Goal: Information Seeking & Learning: Learn about a topic

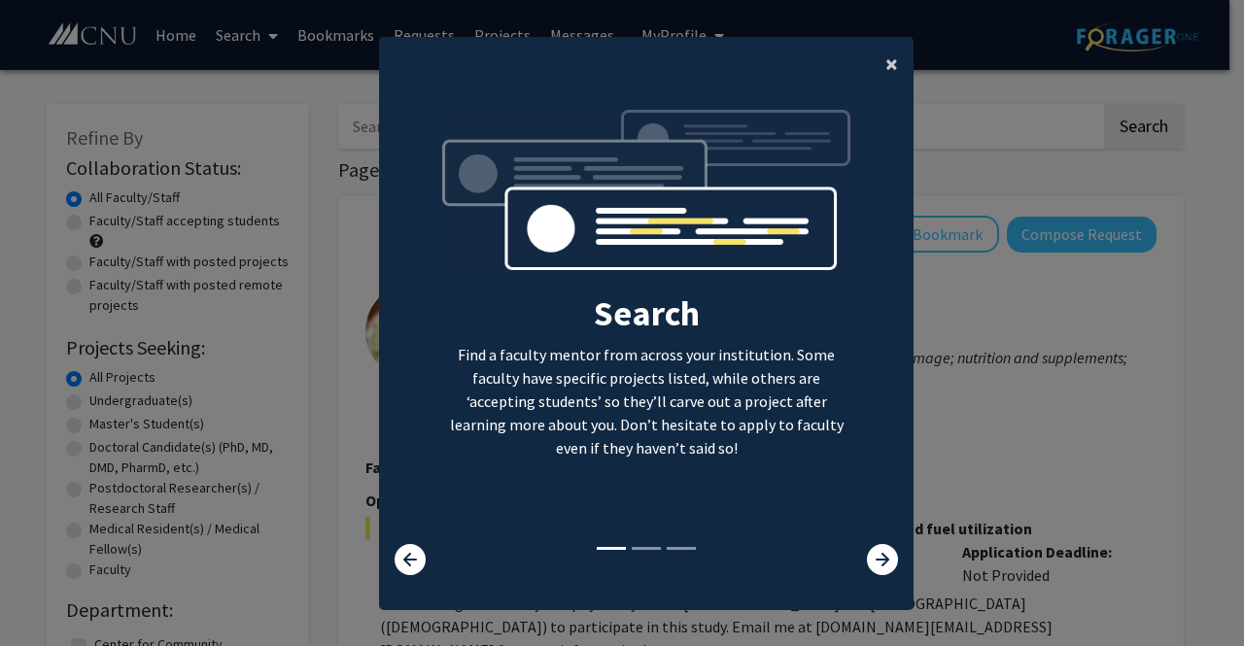
click at [885, 60] on span "×" at bounding box center [891, 64] width 13 height 30
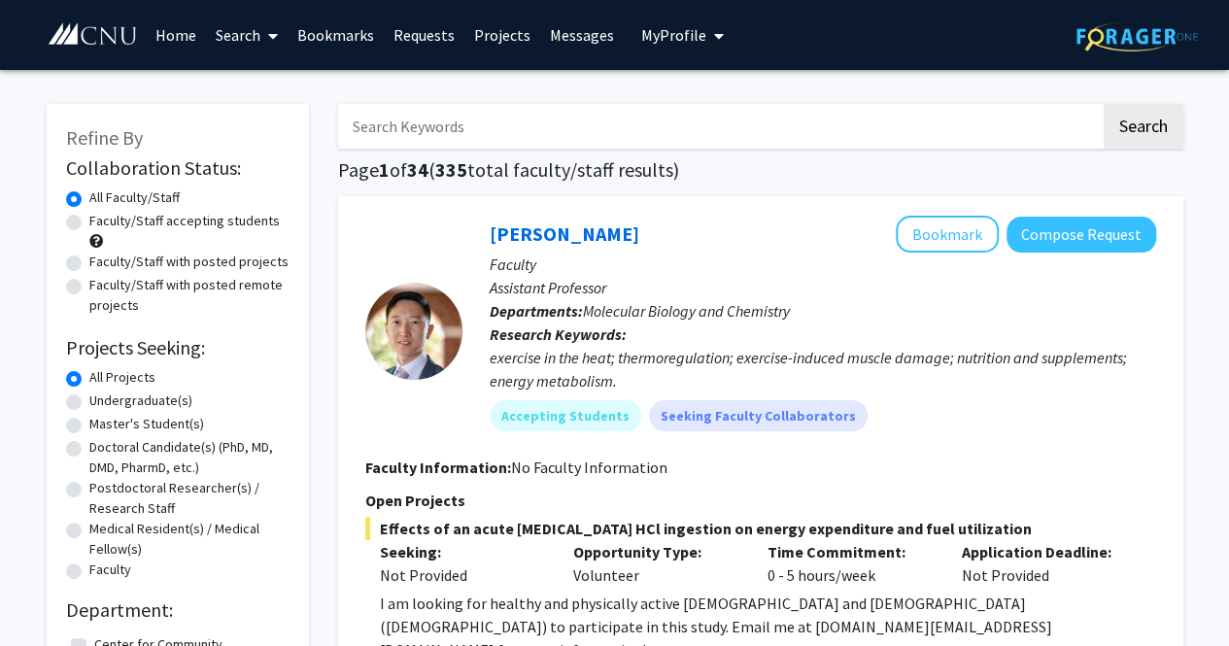
click at [641, 38] on span "My Profile" at bounding box center [673, 34] width 65 height 19
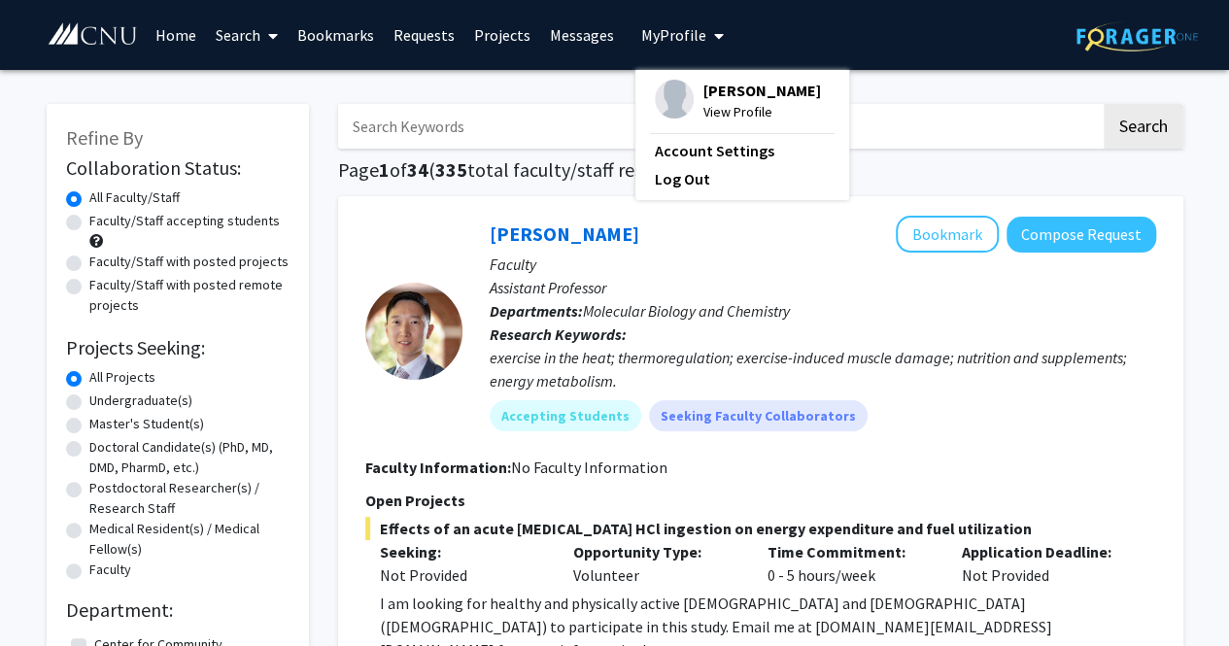
click at [706, 101] on span "[PERSON_NAME]" at bounding box center [763, 90] width 118 height 21
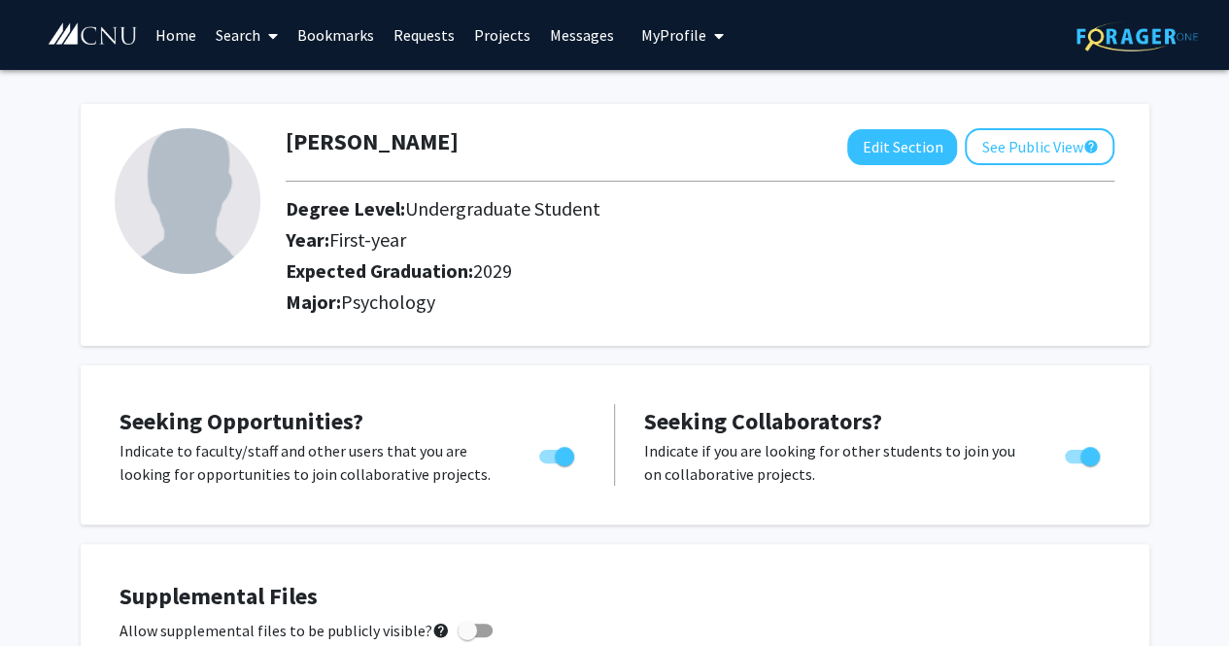
click at [259, 30] on link "Search" at bounding box center [247, 35] width 82 height 68
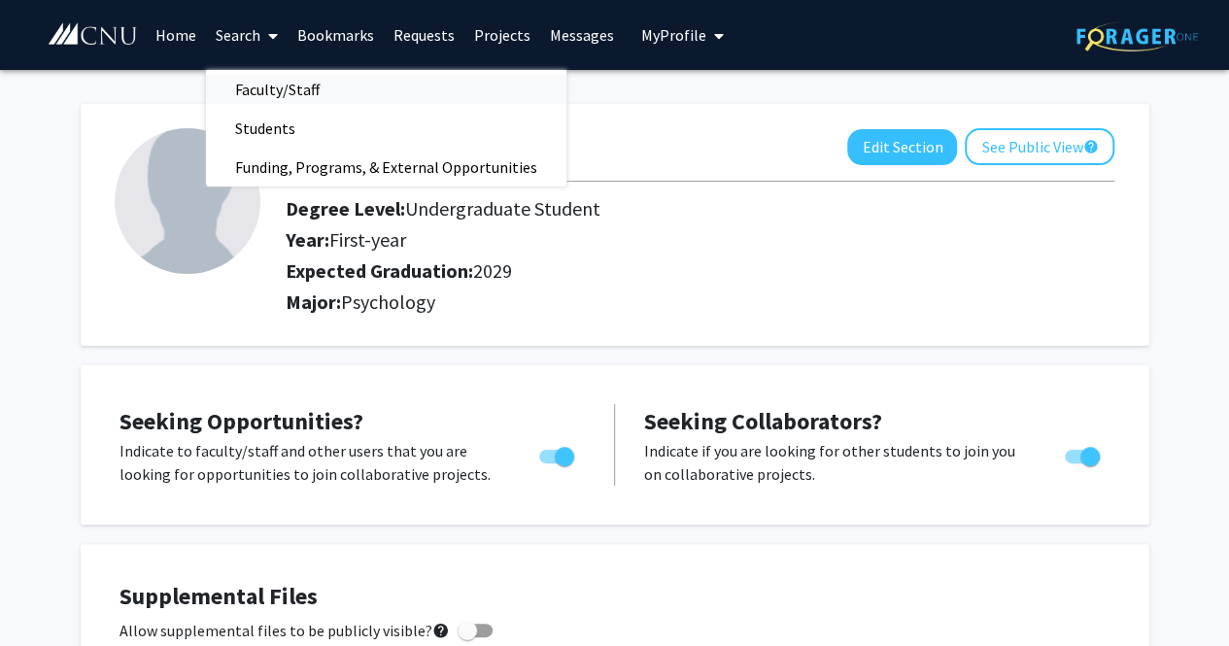
click at [290, 81] on span "Faculty/Staff" at bounding box center [277, 89] width 143 height 39
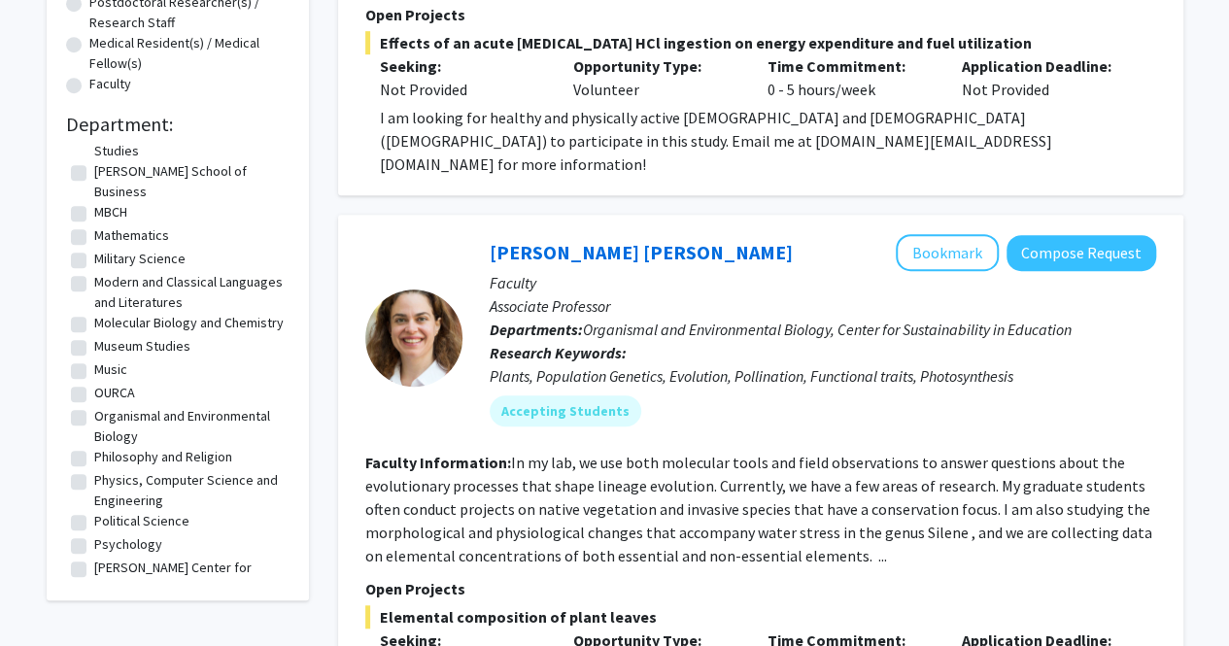
scroll to position [486, 0]
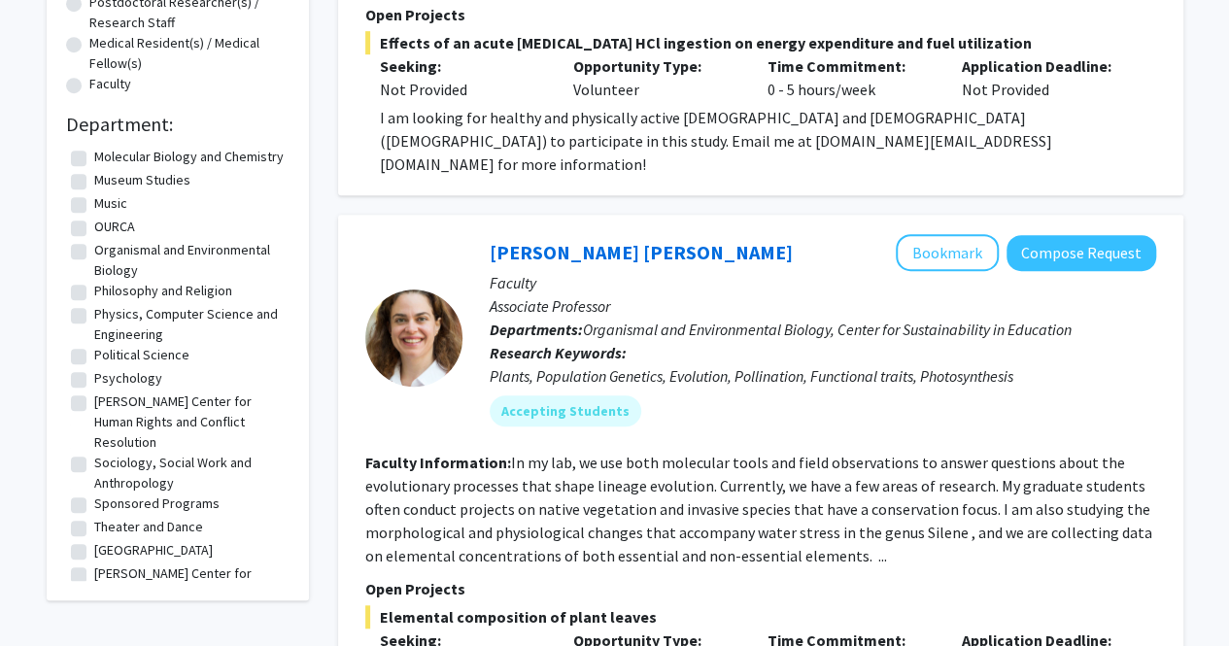
click at [130, 380] on label "Psychology" at bounding box center [128, 378] width 68 height 20
click at [107, 380] on input "Psychology" at bounding box center [100, 374] width 13 height 13
checkbox input "true"
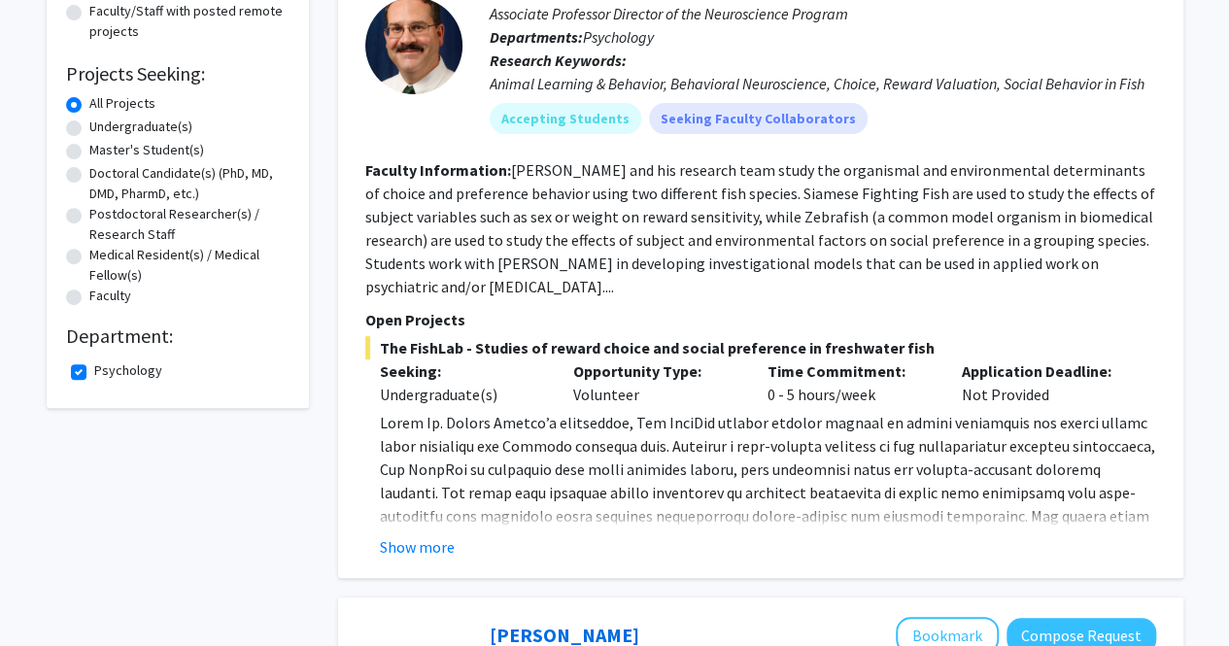
scroll to position [292, 0]
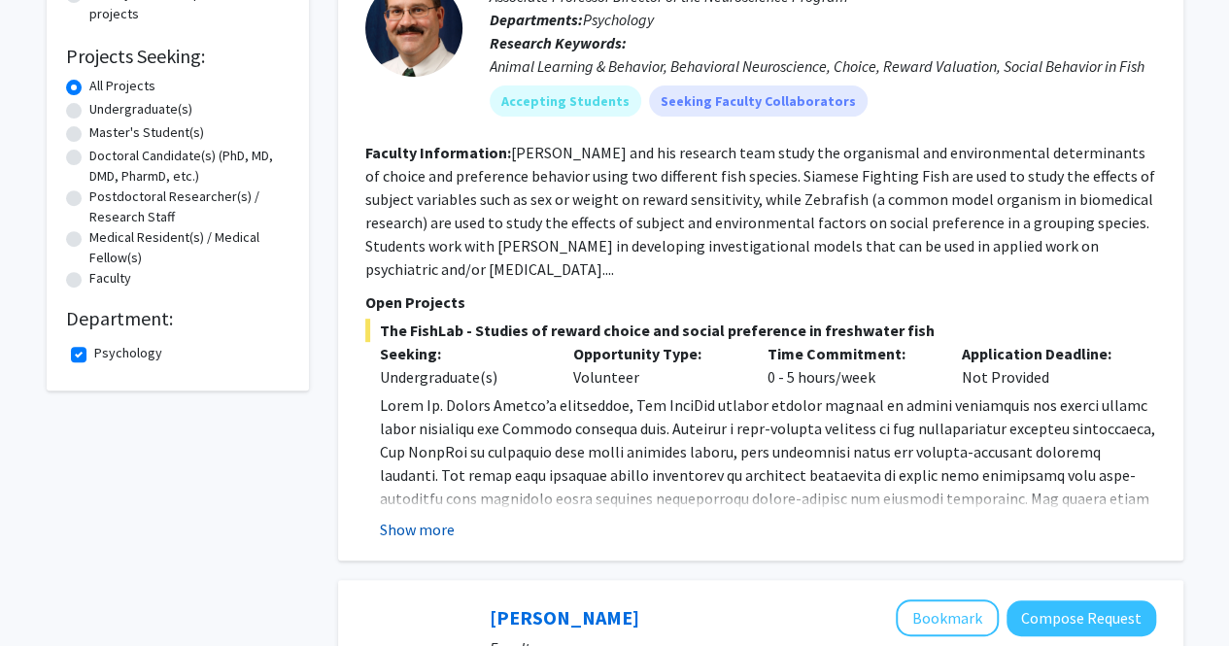
click at [417, 534] on button "Show more" at bounding box center [417, 529] width 75 height 23
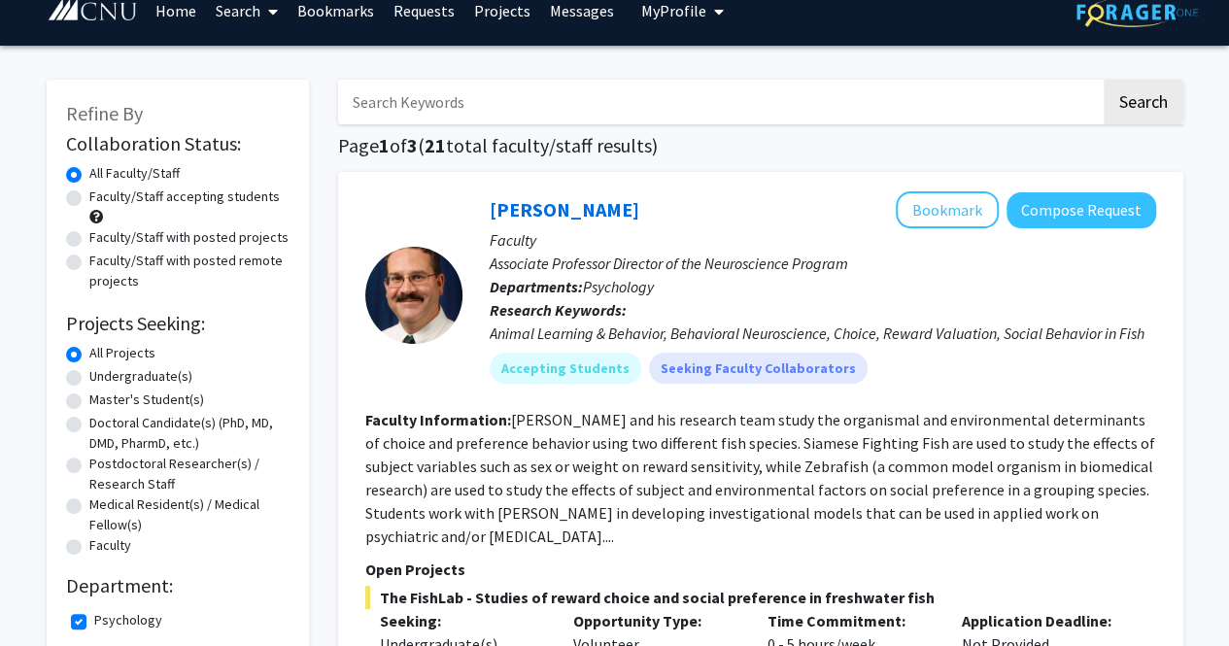
scroll to position [0, 0]
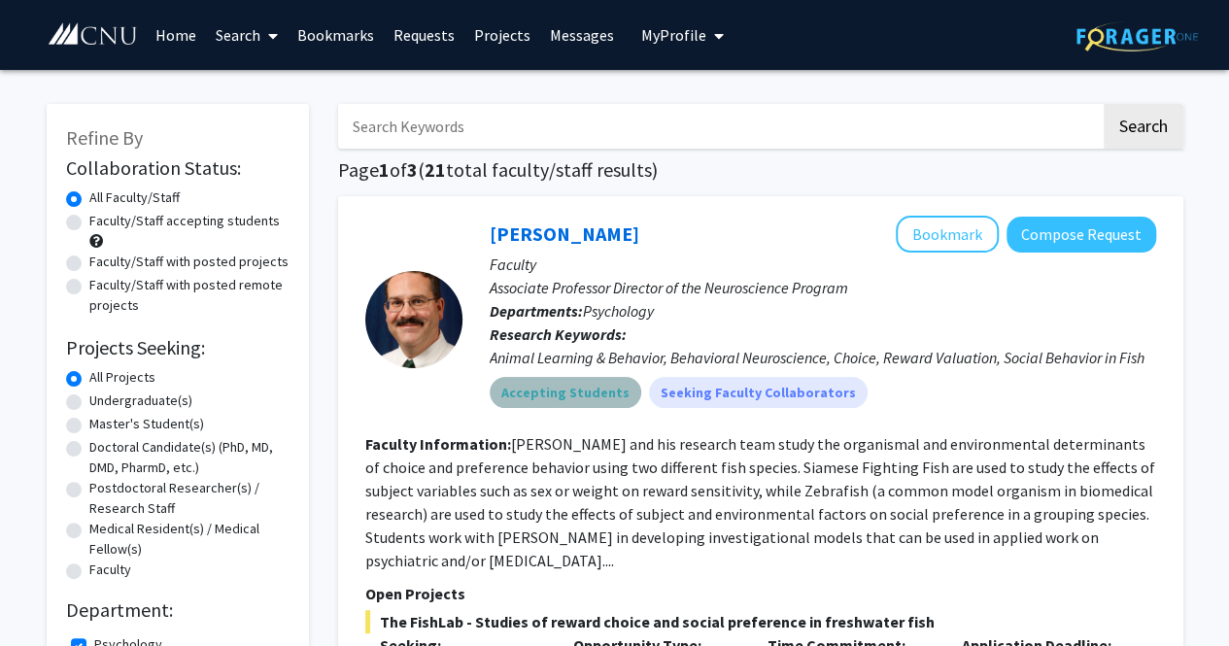
click at [587, 387] on mat-chip "Accepting Students" at bounding box center [566, 392] width 152 height 31
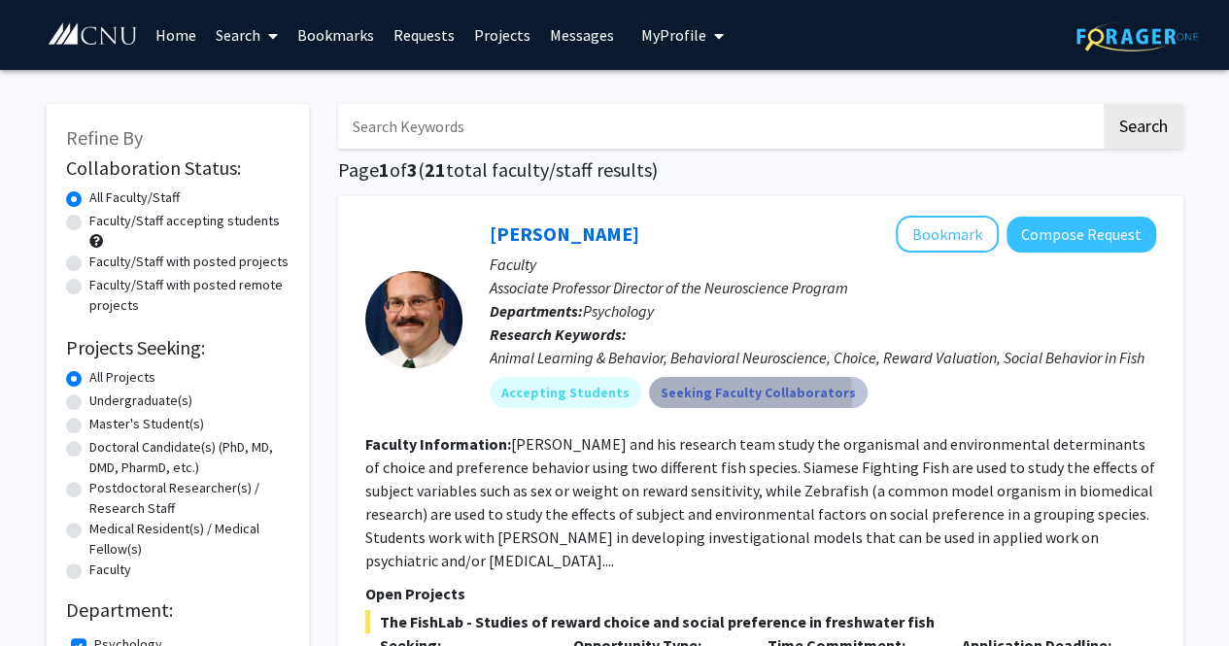
click at [659, 400] on mat-chip "Seeking Faculty Collaborators" at bounding box center [758, 392] width 219 height 31
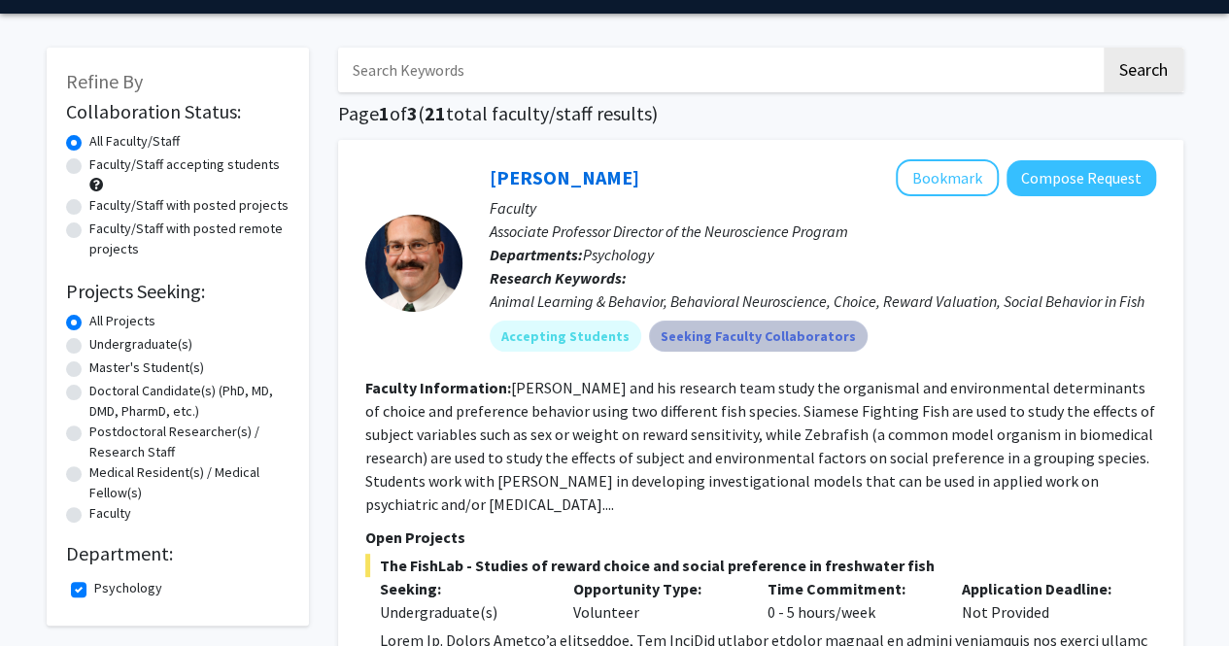
scroll to position [97, 0]
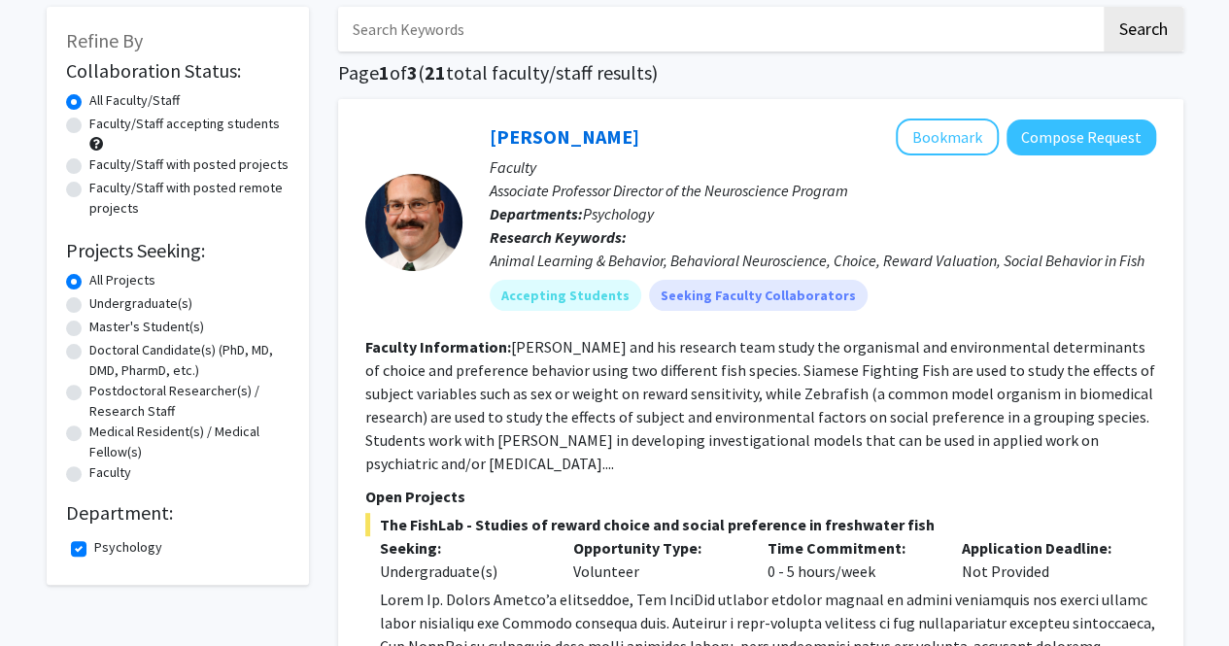
drag, startPoint x: 128, startPoint y: 302, endPoint x: 132, endPoint y: 313, distance: 11.4
click at [132, 313] on label "Undergraduate(s)" at bounding box center [140, 304] width 103 height 20
click at [102, 306] on input "Undergraduate(s)" at bounding box center [95, 300] width 13 height 13
radio input "true"
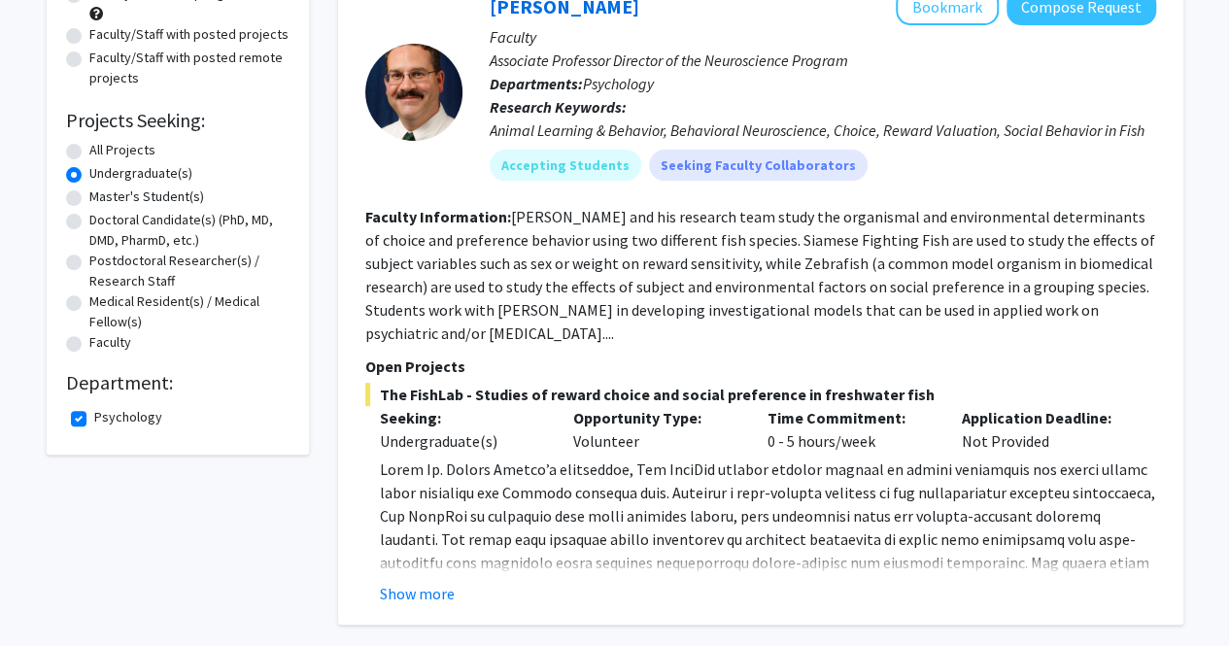
scroll to position [129, 0]
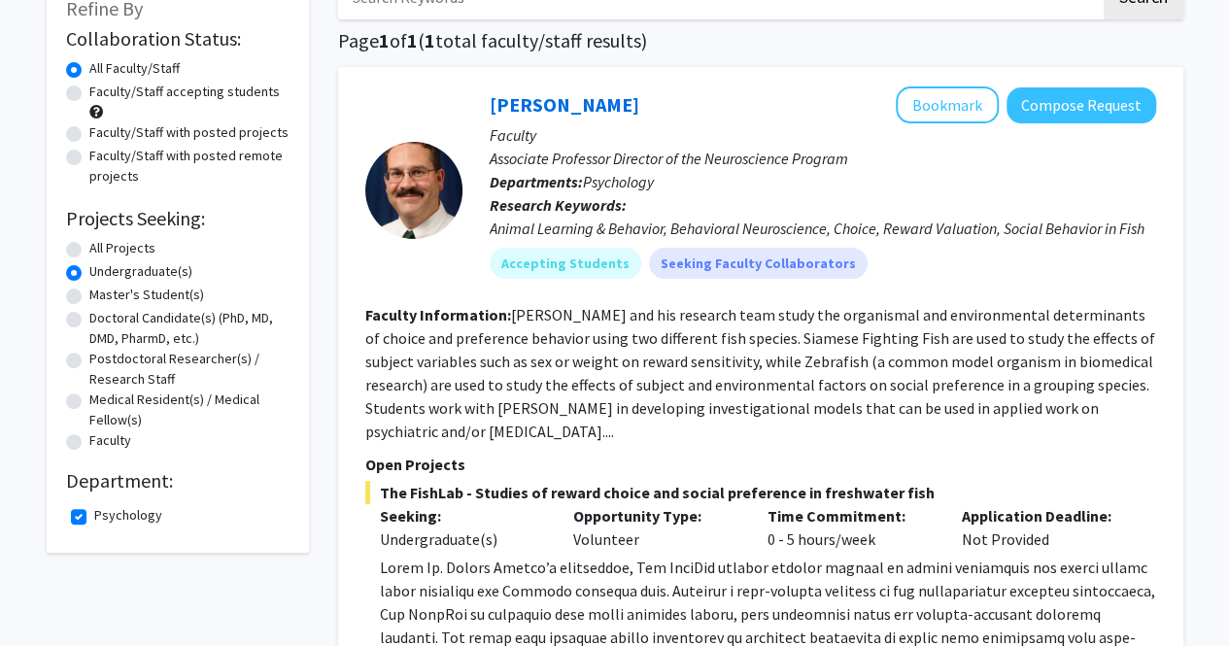
click at [231, 100] on label "Faculty/Staff accepting students" at bounding box center [184, 92] width 190 height 20
click at [102, 94] on input "Faculty/Staff accepting students" at bounding box center [95, 88] width 13 height 13
radio input "true"
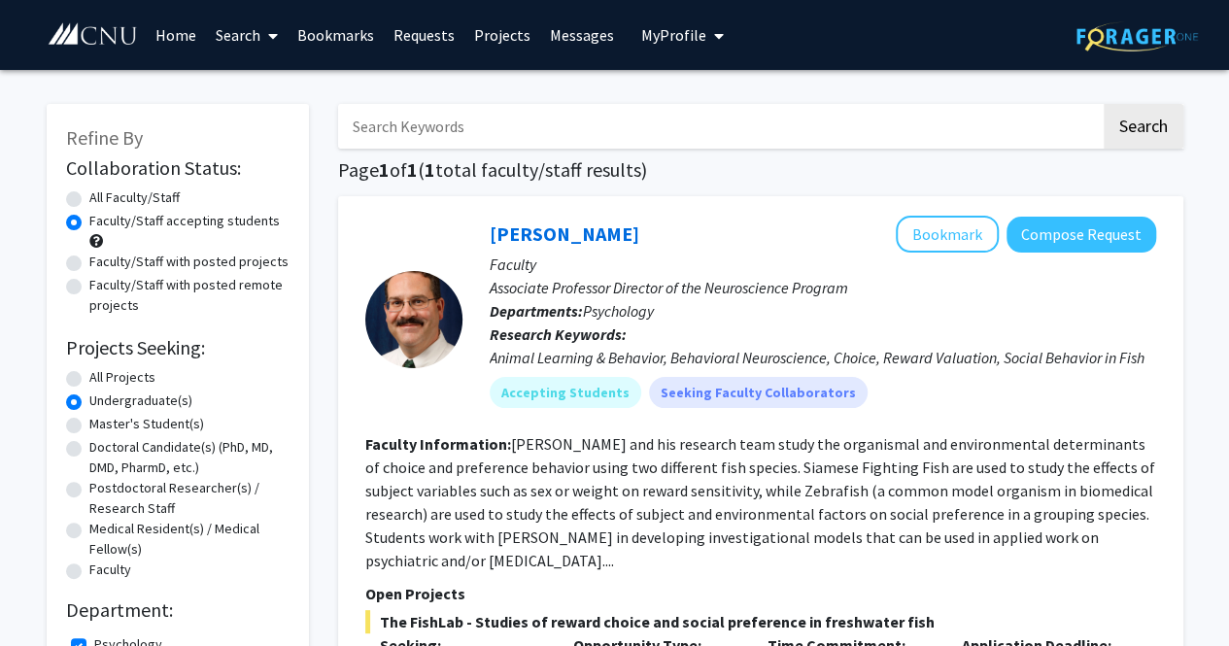
click at [210, 263] on label "Faculty/Staff with posted projects" at bounding box center [188, 262] width 199 height 20
click at [102, 263] on input "Faculty/Staff with posted projects" at bounding box center [95, 258] width 13 height 13
radio input "true"
click at [196, 297] on label "Faculty/Staff with posted remote projects" at bounding box center [189, 295] width 200 height 41
click at [102, 288] on input "Faculty/Staff with posted remote projects" at bounding box center [95, 281] width 13 height 13
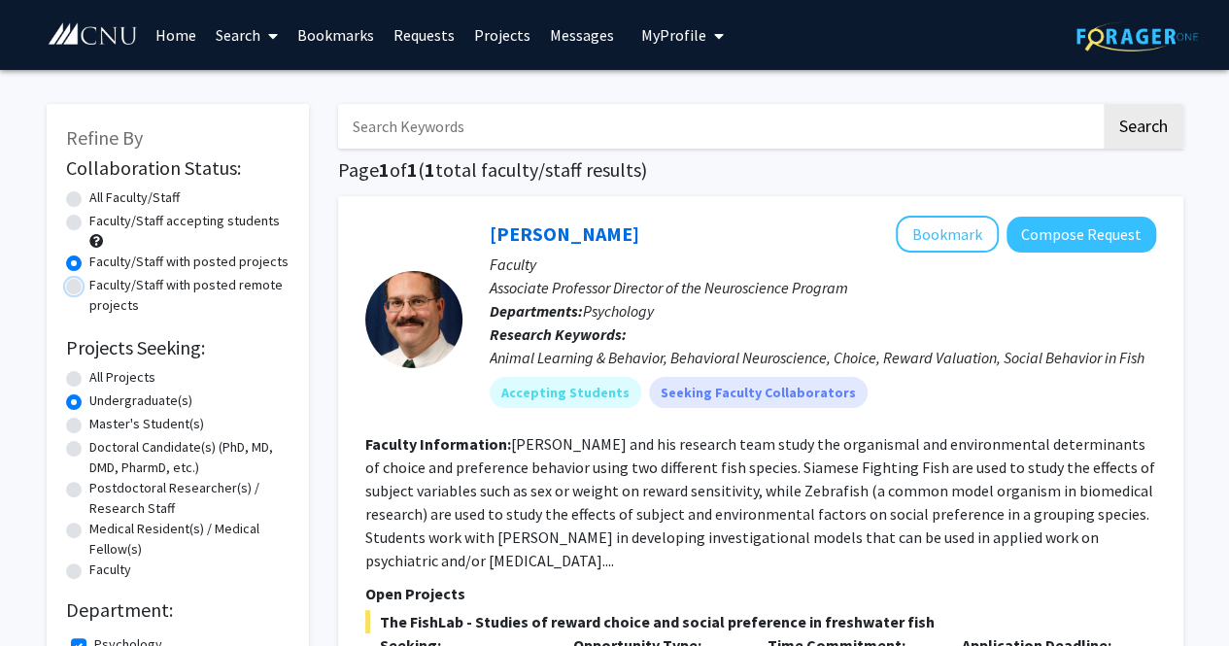
radio input "true"
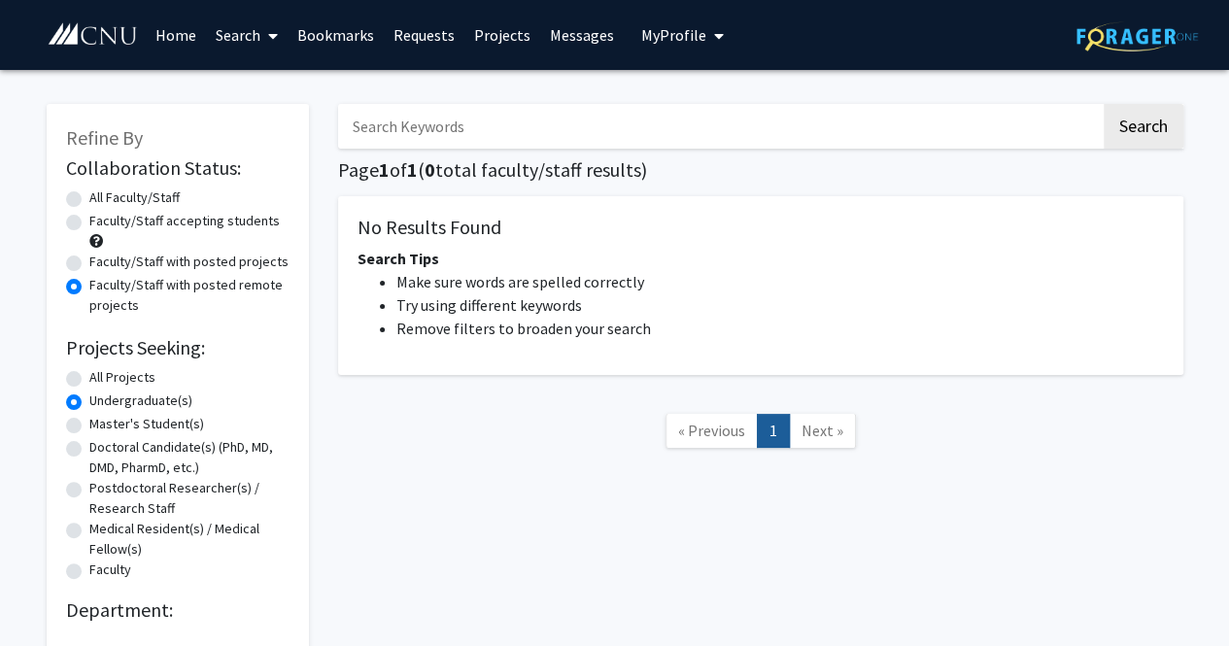
click at [200, 261] on label "Faculty/Staff with posted projects" at bounding box center [188, 262] width 199 height 20
click at [102, 261] on input "Faculty/Staff with posted projects" at bounding box center [95, 258] width 13 height 13
radio input "true"
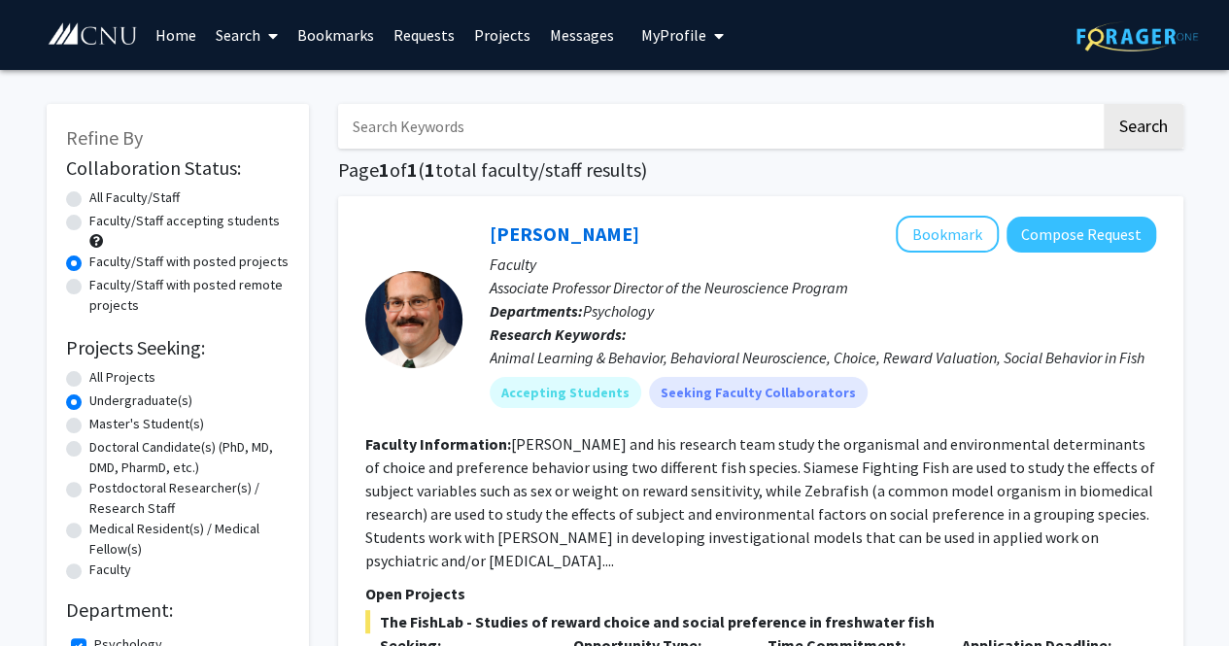
click at [175, 203] on label "All Faculty/Staff" at bounding box center [134, 198] width 90 height 20
click at [102, 200] on input "All Faculty/Staff" at bounding box center [95, 194] width 13 height 13
radio input "true"
click at [531, 246] on div "[PERSON_NAME] Bookmark Compose Request" at bounding box center [823, 234] width 667 height 37
click at [531, 223] on link "[PERSON_NAME]" at bounding box center [565, 234] width 150 height 24
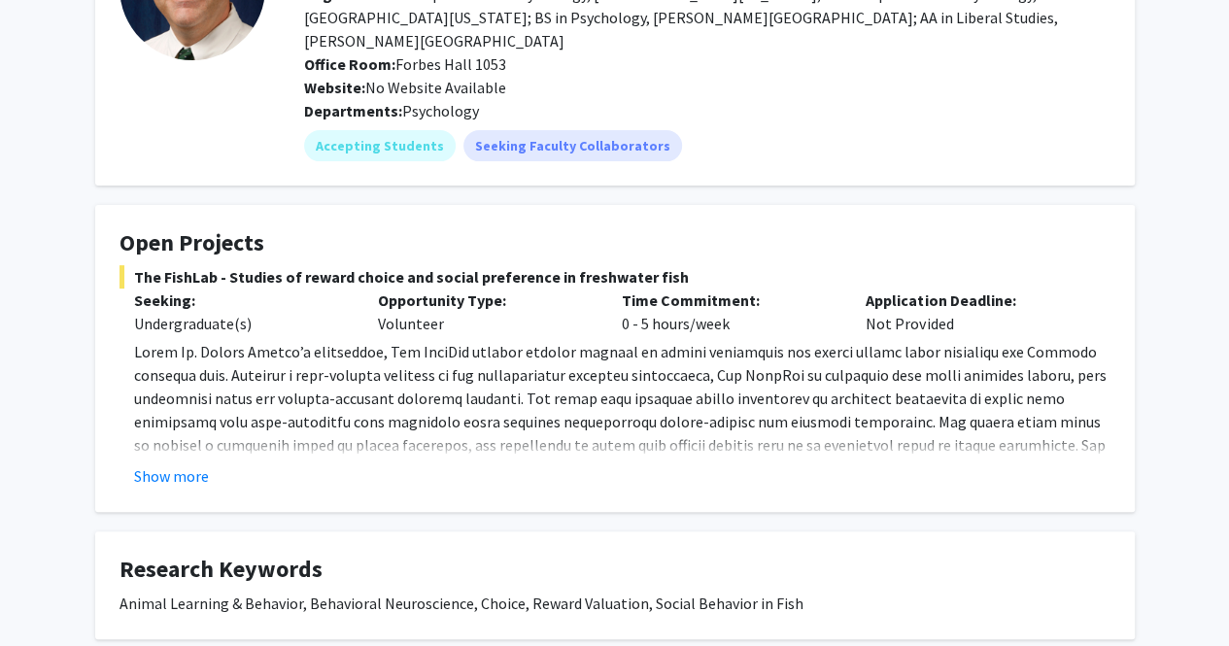
click at [187, 465] on button "Show more" at bounding box center [171, 476] width 75 height 23
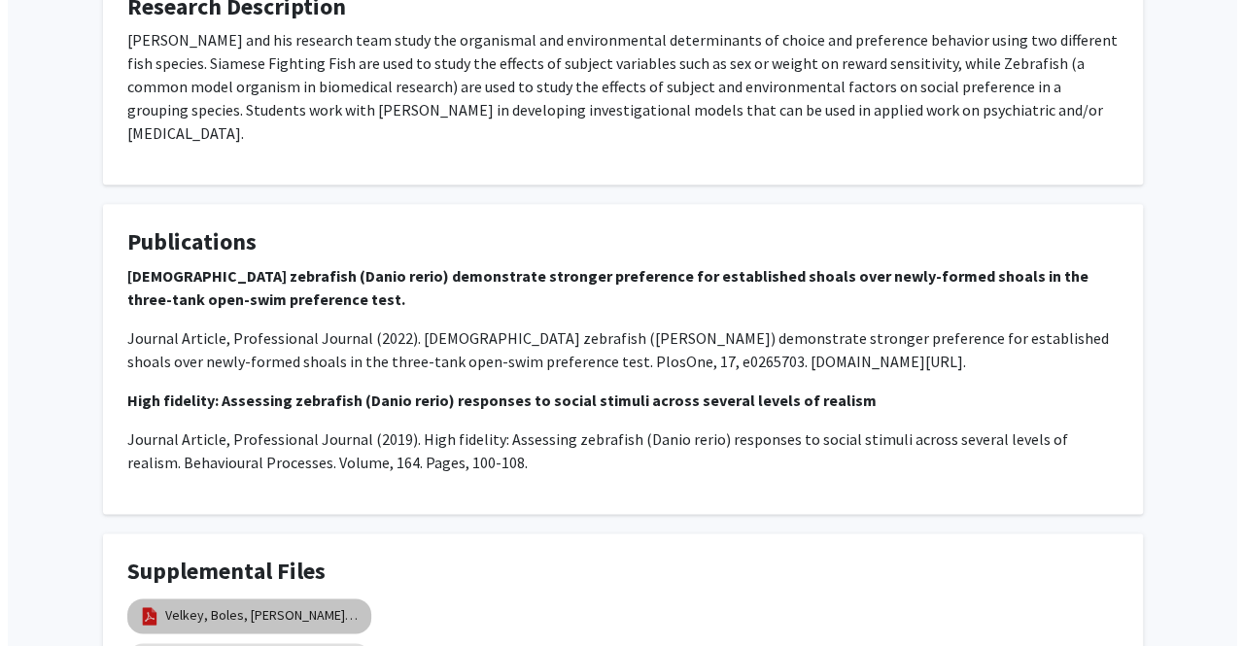
scroll to position [1222, 0]
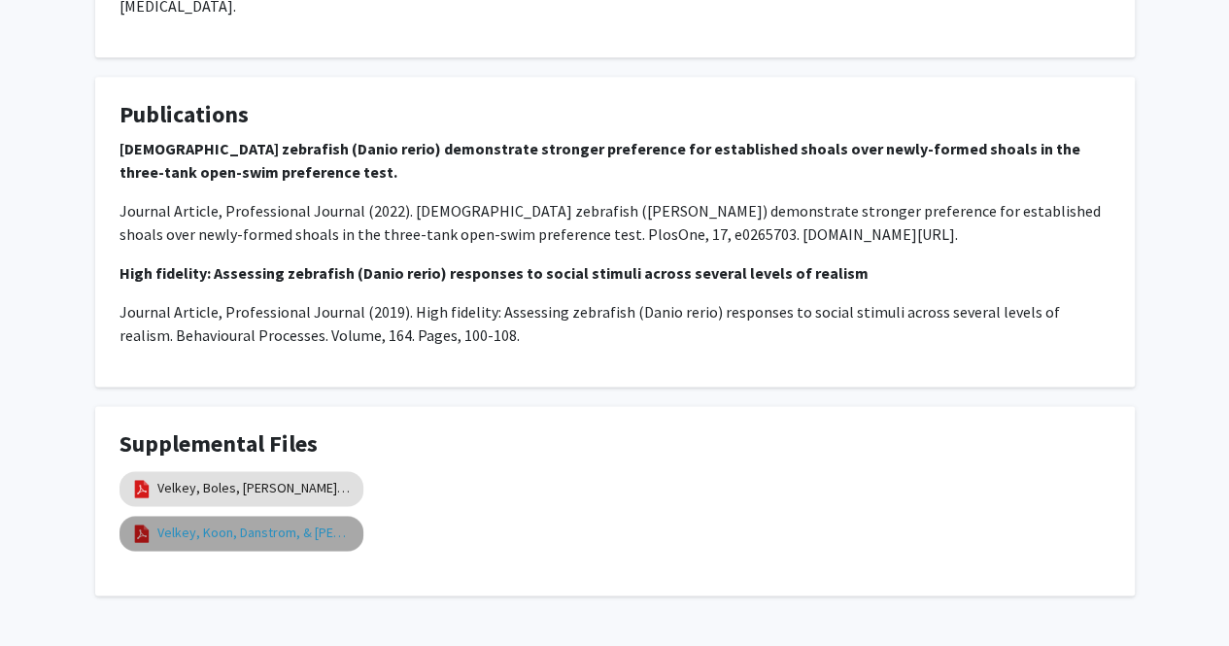
click at [315, 523] on link "Velkey, Koon, Danstrom, & [PERSON_NAME] (2022)" at bounding box center [254, 533] width 194 height 20
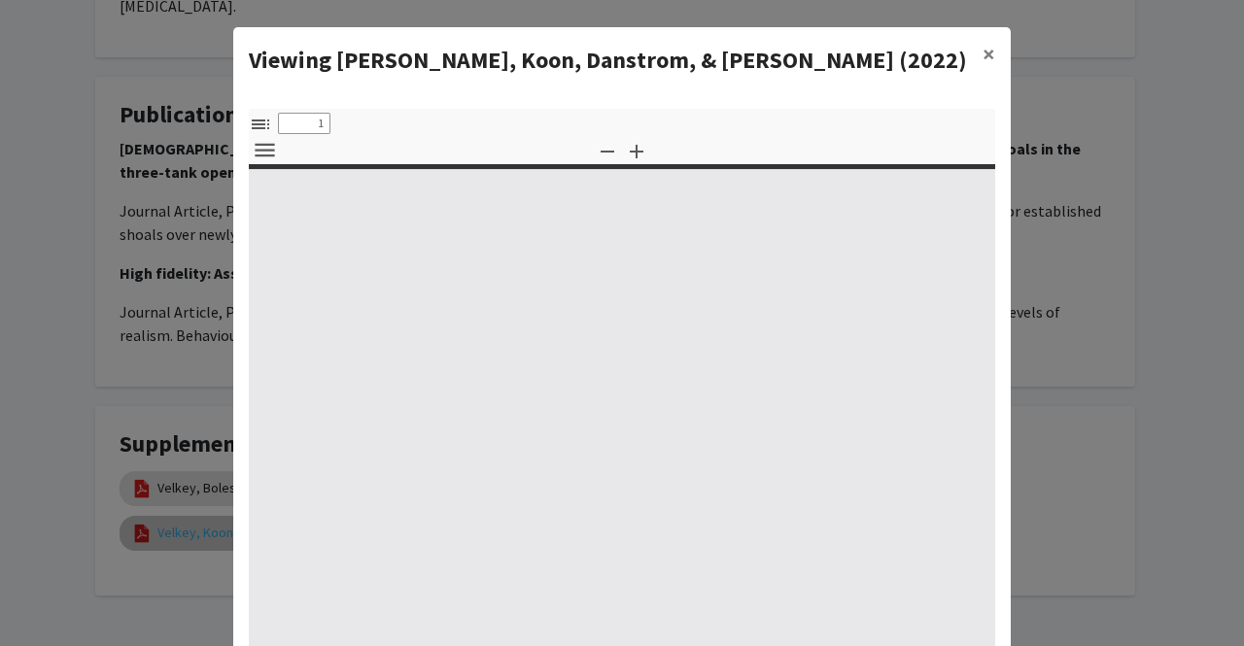
select select "custom"
type input "0"
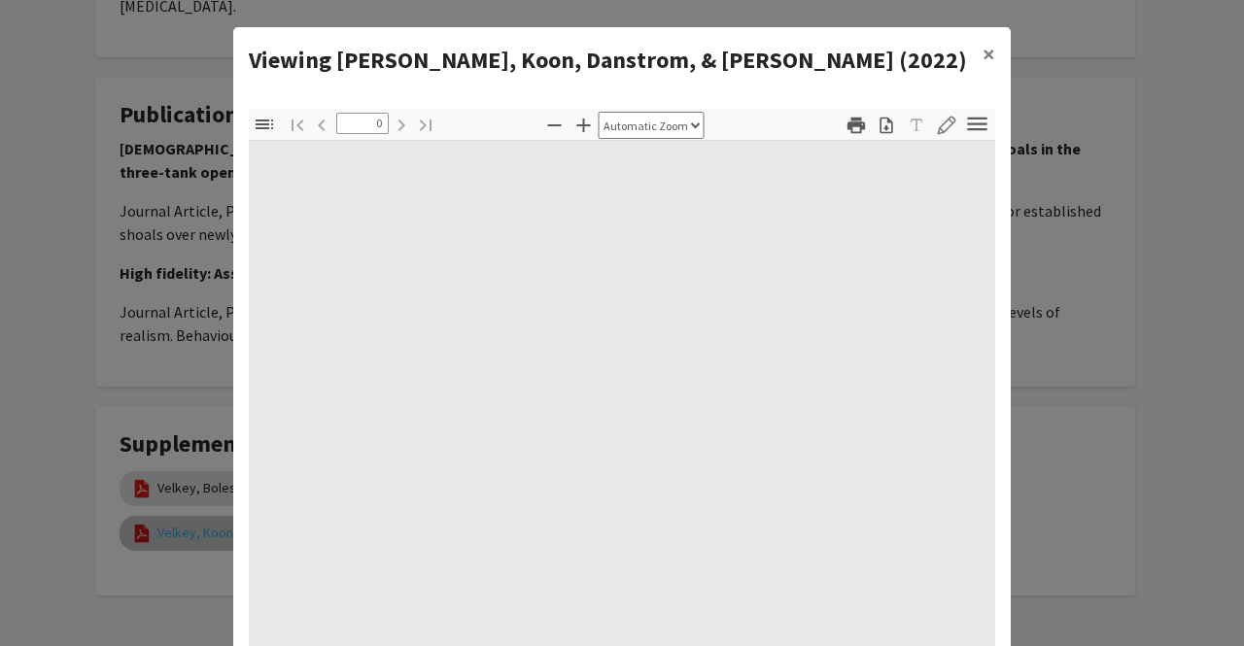
select select "custom"
type input "1"
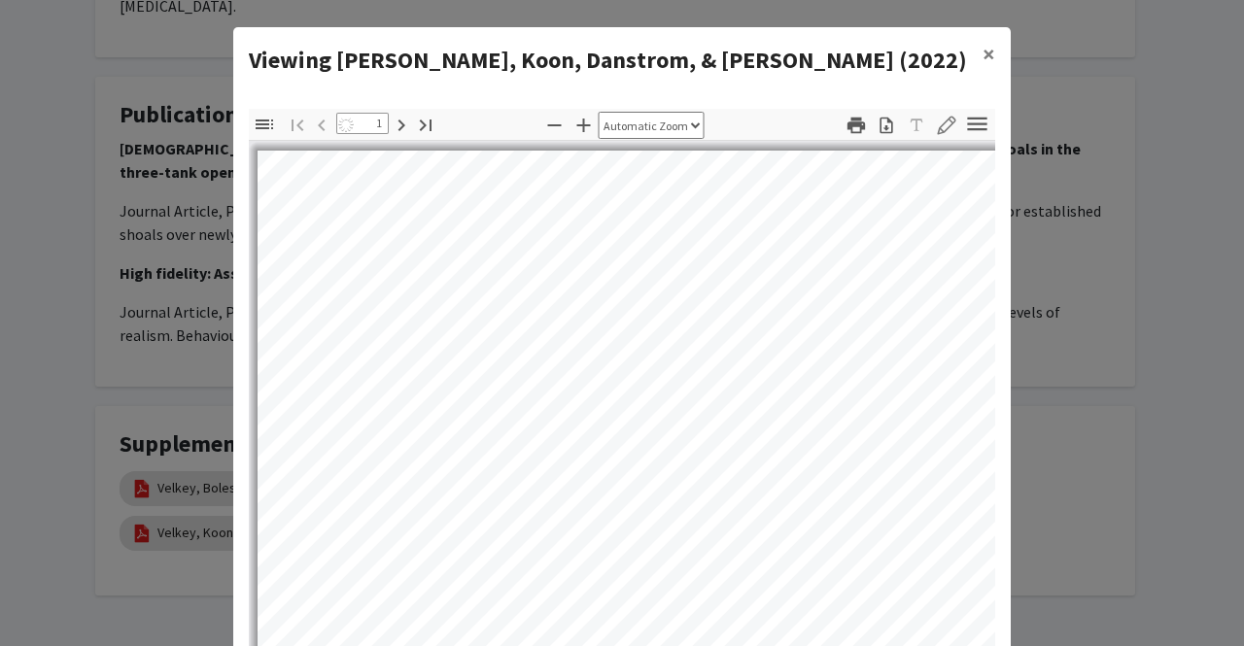
select select "auto"
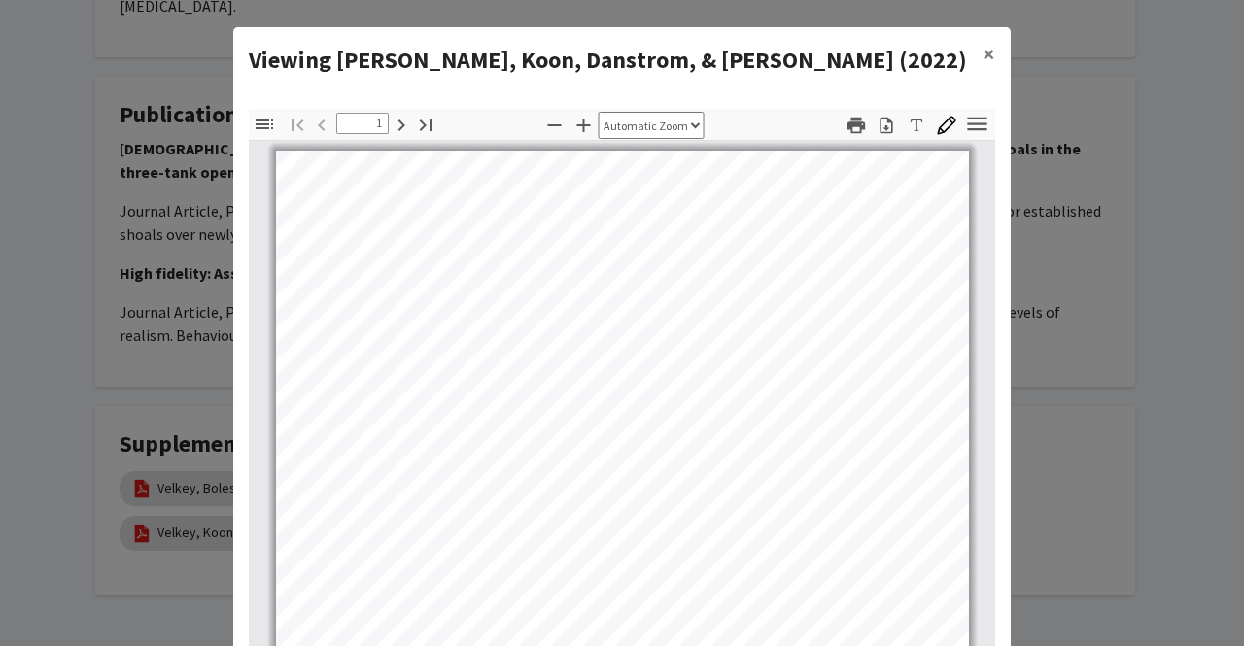
scroll to position [0, 0]
click at [144, 422] on modal-container "Viewing Velkey, Koon, Danstrom, & [PERSON_NAME] (2022) × Thumbnails Document Ou…" at bounding box center [622, 323] width 1244 height 646
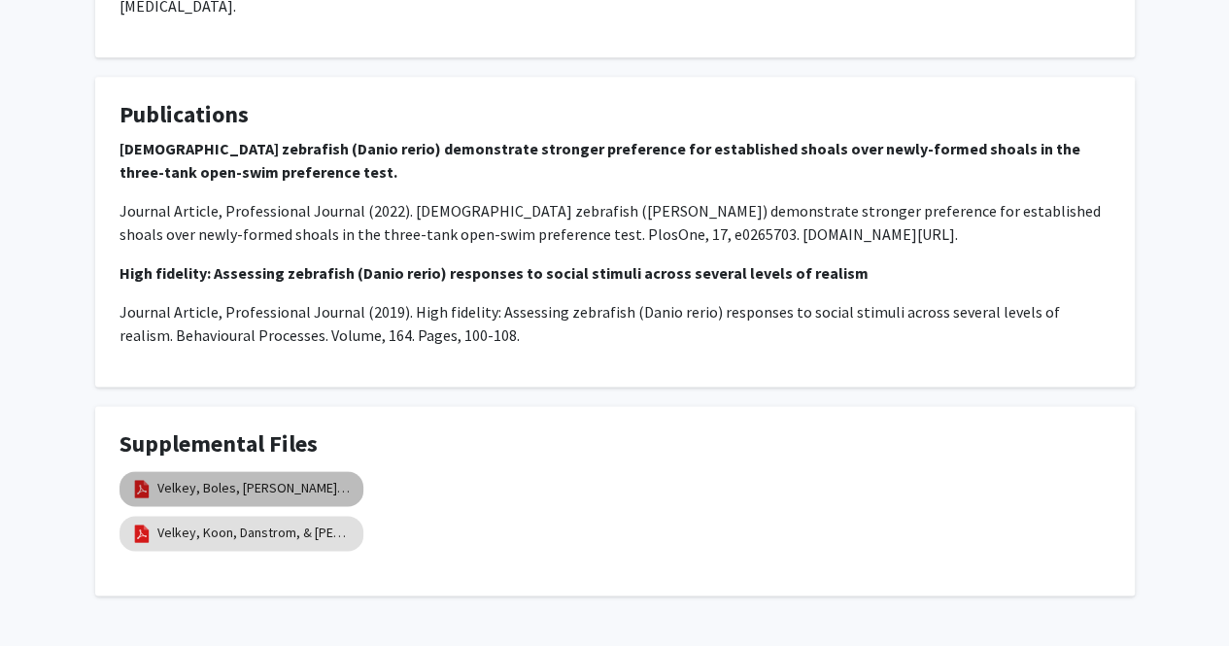
click at [181, 478] on link "Velkey, Boles, [PERSON_NAME], [PERSON_NAME], & [PERSON_NAME] (2019)" at bounding box center [254, 488] width 194 height 20
select select "custom"
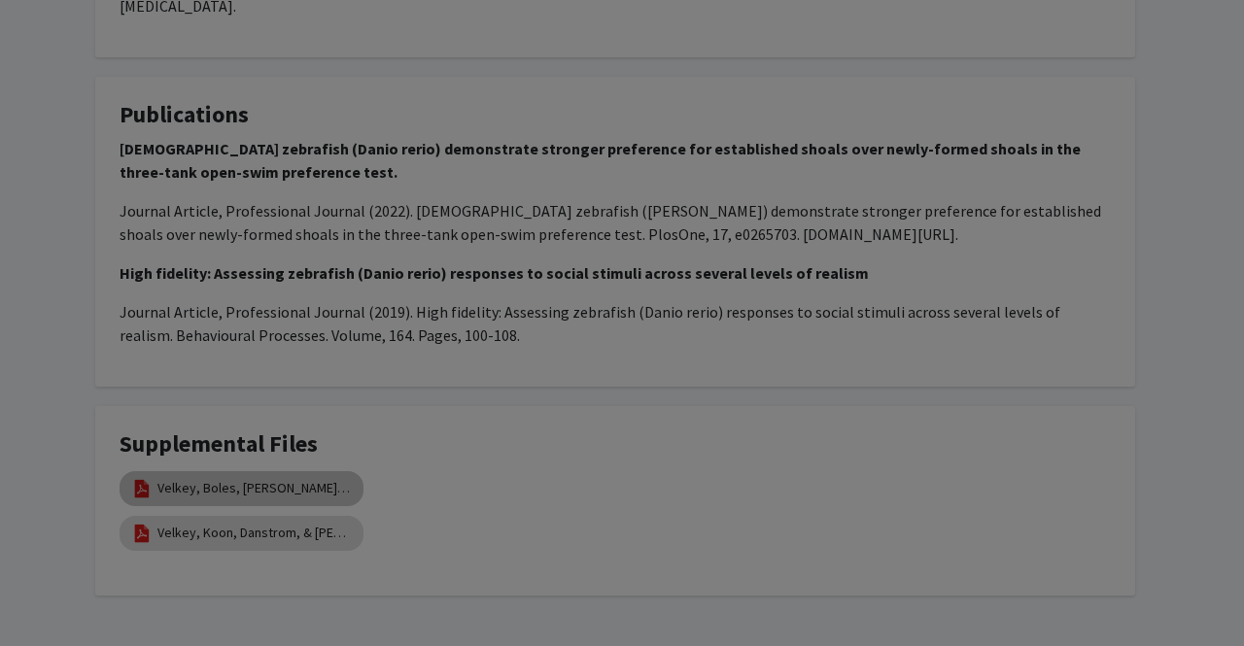
type input "0"
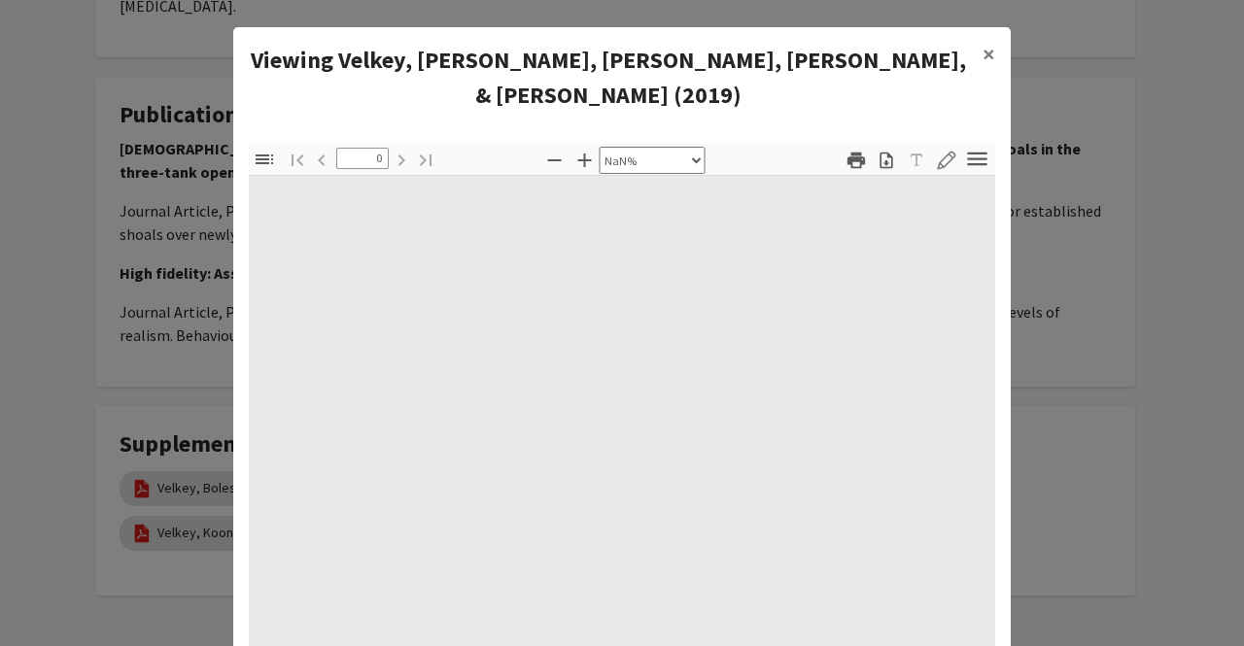
select select "auto"
type input "100"
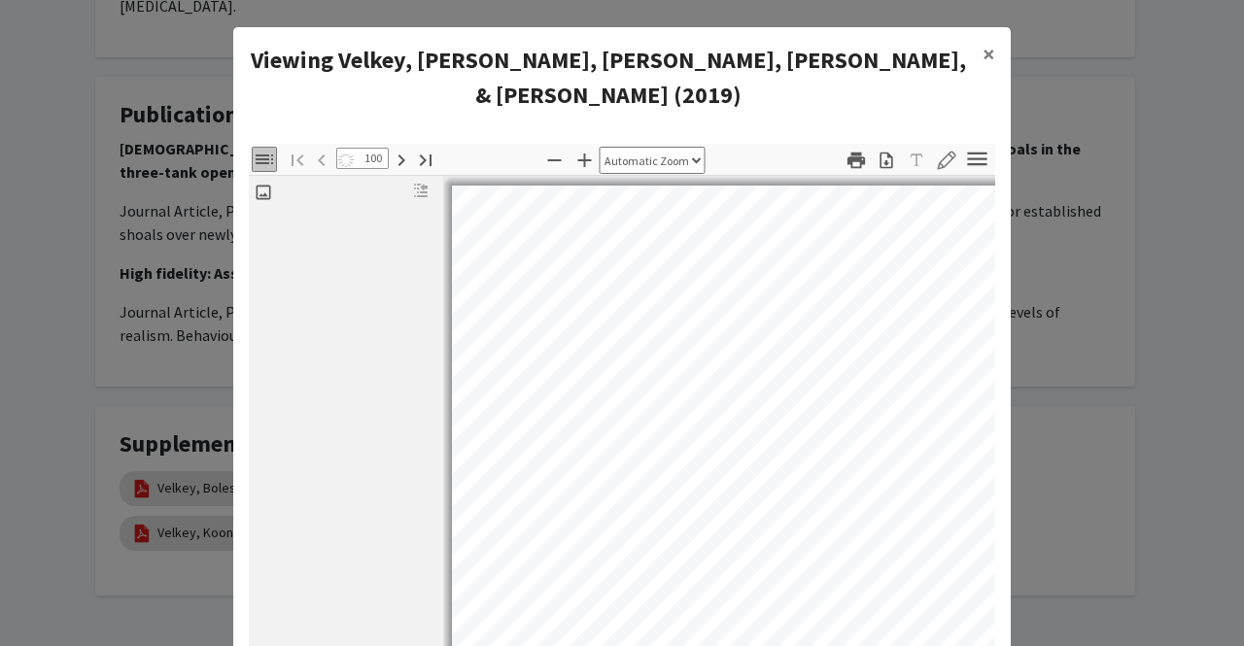
select select "auto"
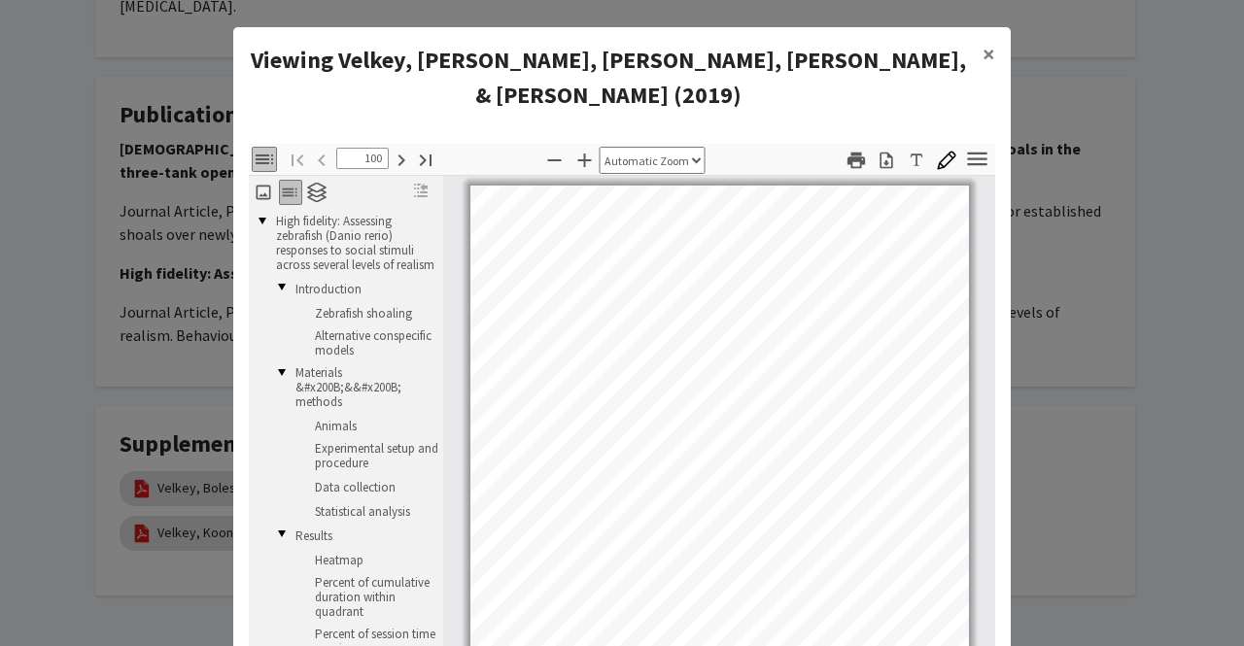
scroll to position [4, 0]
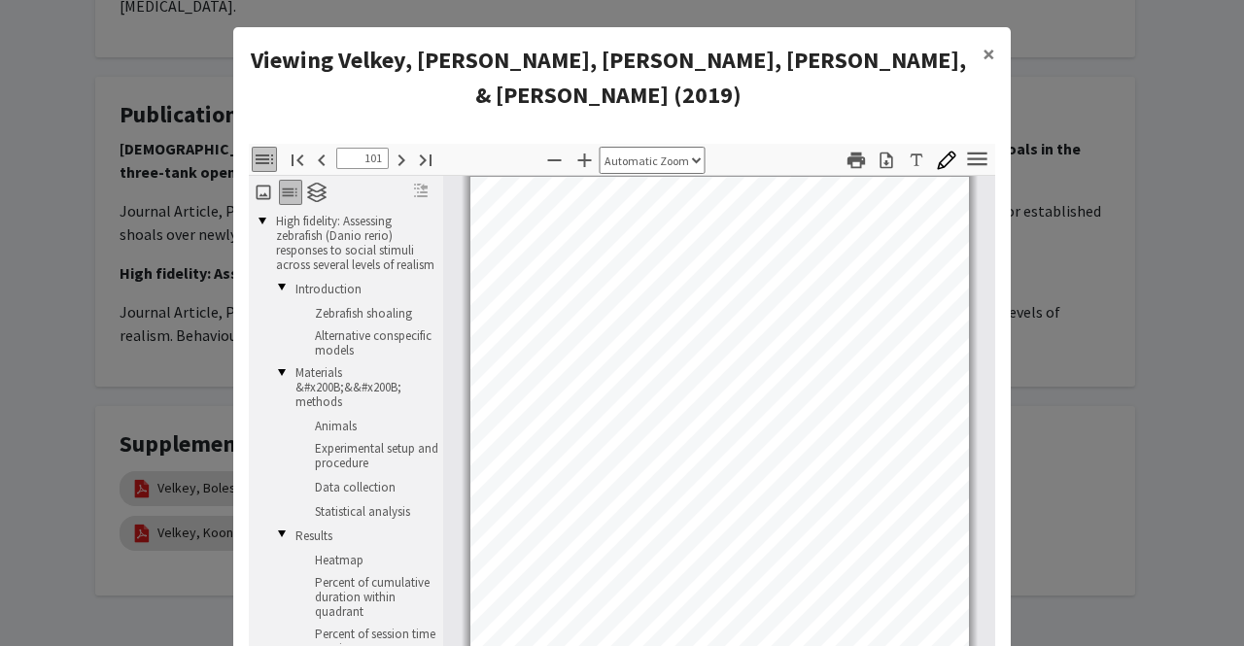
type input "100"
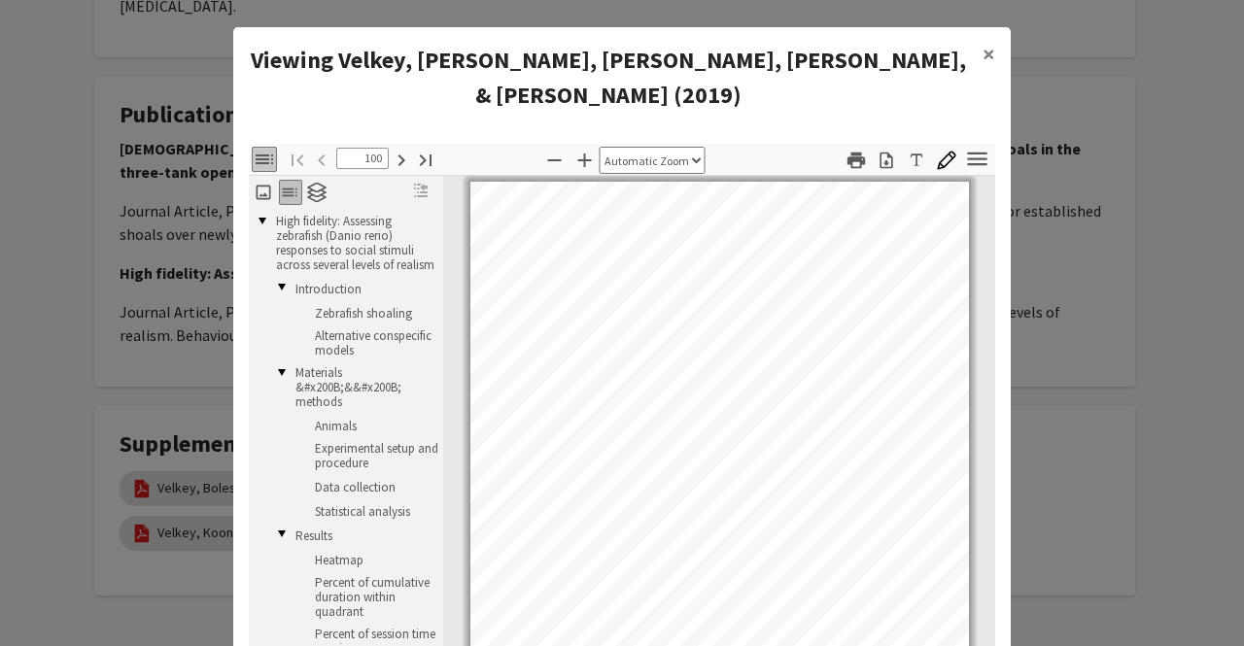
click at [1148, 302] on modal-container "Viewing Velkey, Boles, [PERSON_NAME], Henenlotter, & [PERSON_NAME] (2019) × Thu…" at bounding box center [622, 323] width 1244 height 646
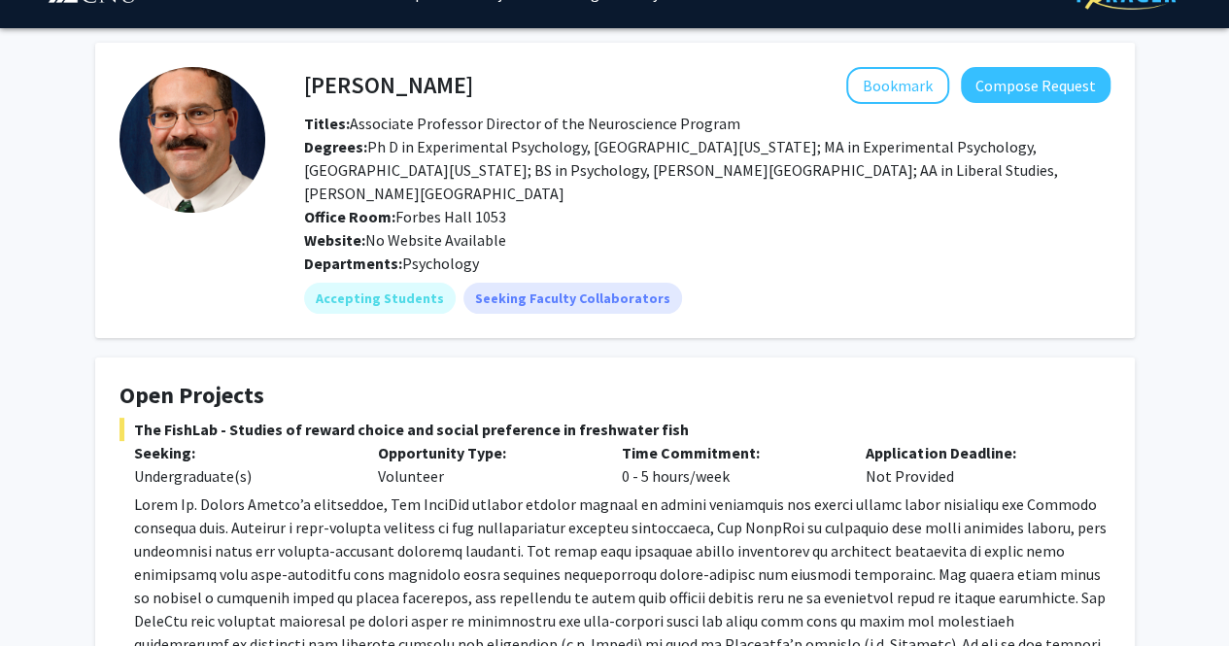
scroll to position [0, 0]
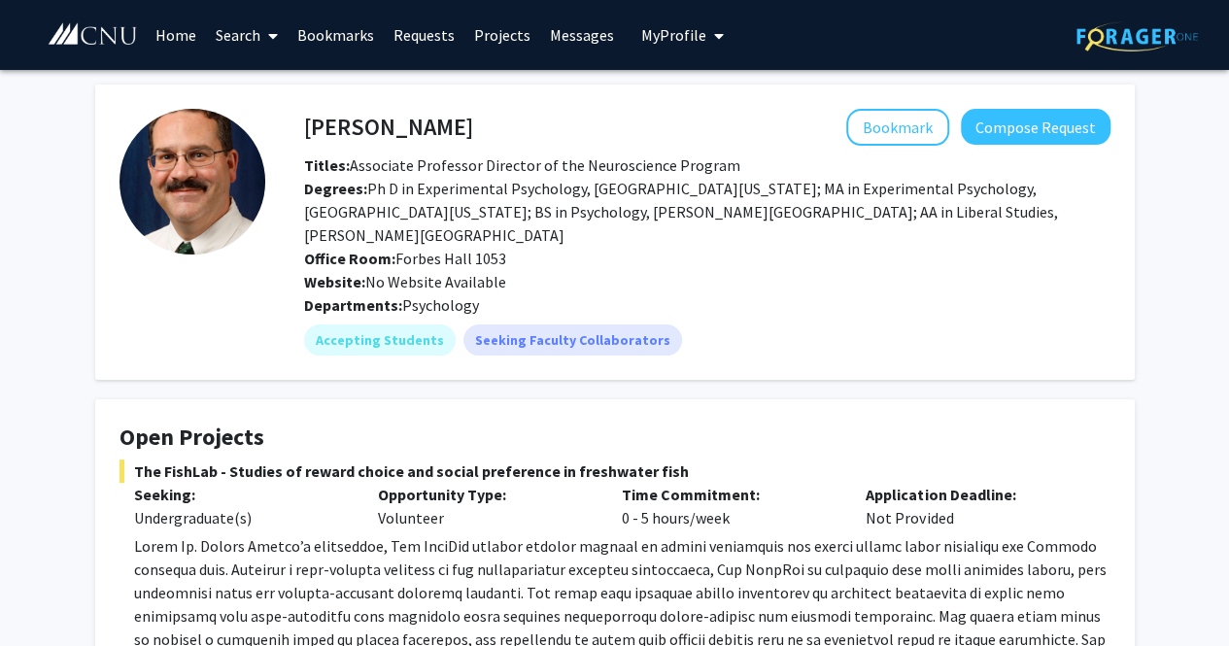
click at [240, 214] on img at bounding box center [193, 182] width 146 height 146
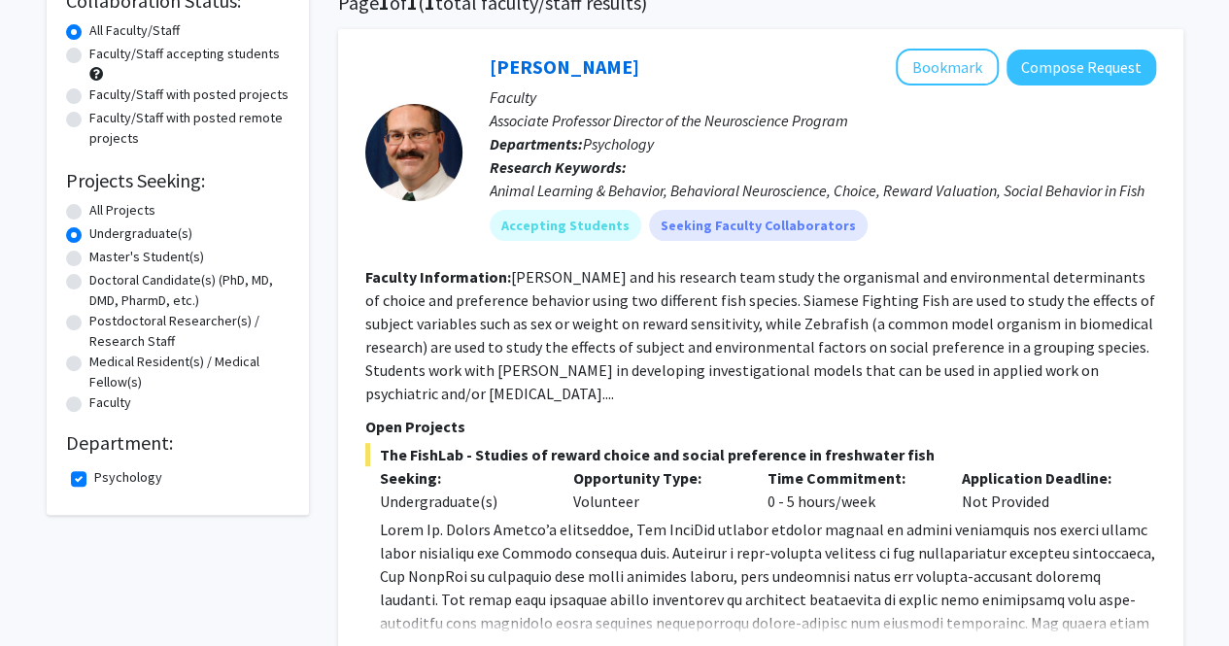
scroll to position [97, 0]
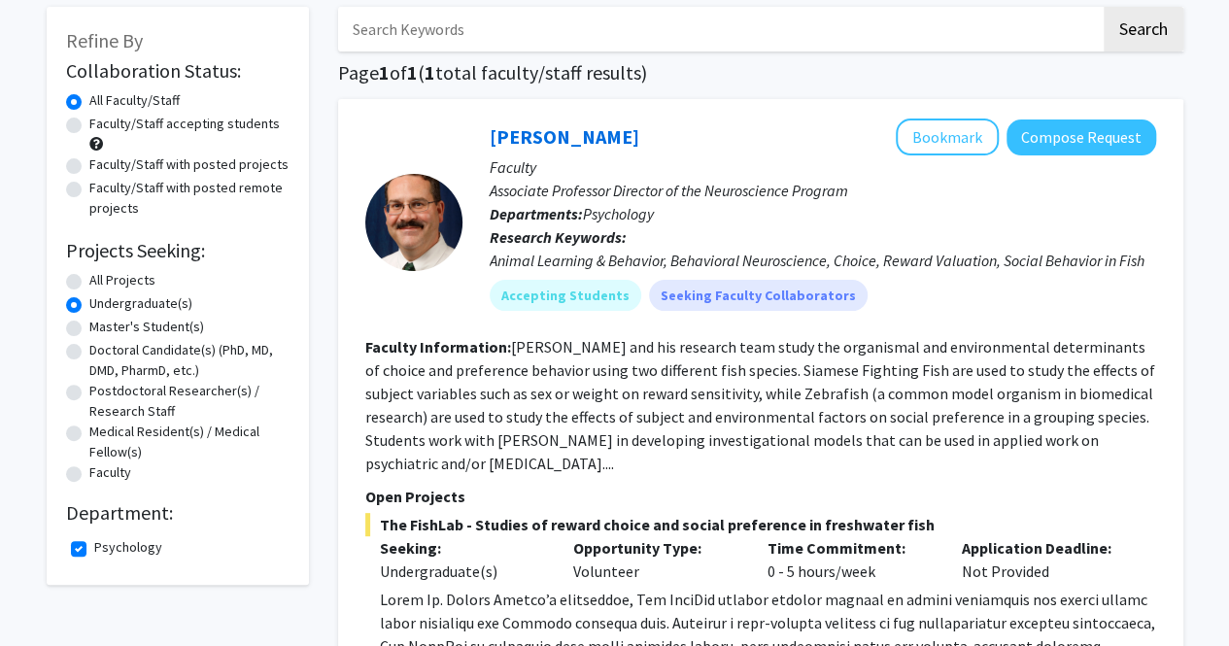
click at [97, 545] on label "Psychology" at bounding box center [128, 547] width 68 height 20
click at [97, 545] on input "Psychology" at bounding box center [100, 543] width 13 height 13
checkbox input "false"
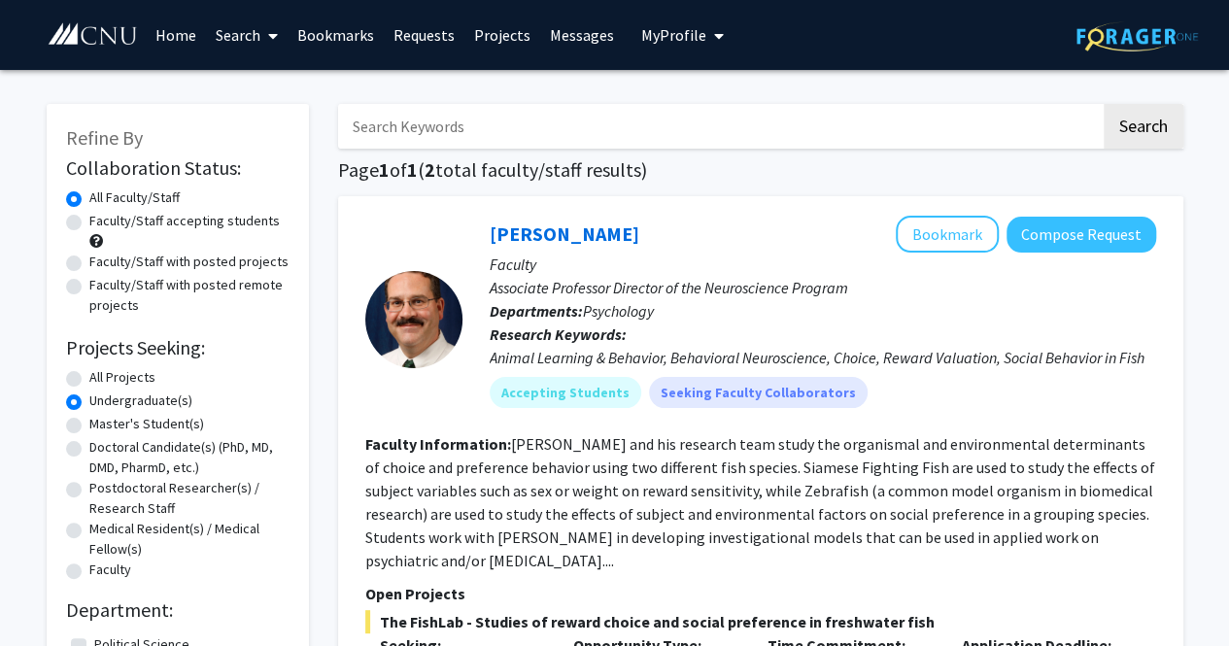
click at [208, 227] on label "Faculty/Staff accepting students" at bounding box center [184, 221] width 190 height 20
click at [102, 224] on input "Faculty/Staff accepting students" at bounding box center [95, 217] width 13 height 13
radio input "true"
click at [171, 184] on form "Collaboration Status: Collaboration Status All Faculty/Staff Collaboration Stat…" at bounding box center [178, 369] width 224 height 427
click at [162, 194] on label "All Faculty/Staff" at bounding box center [134, 198] width 90 height 20
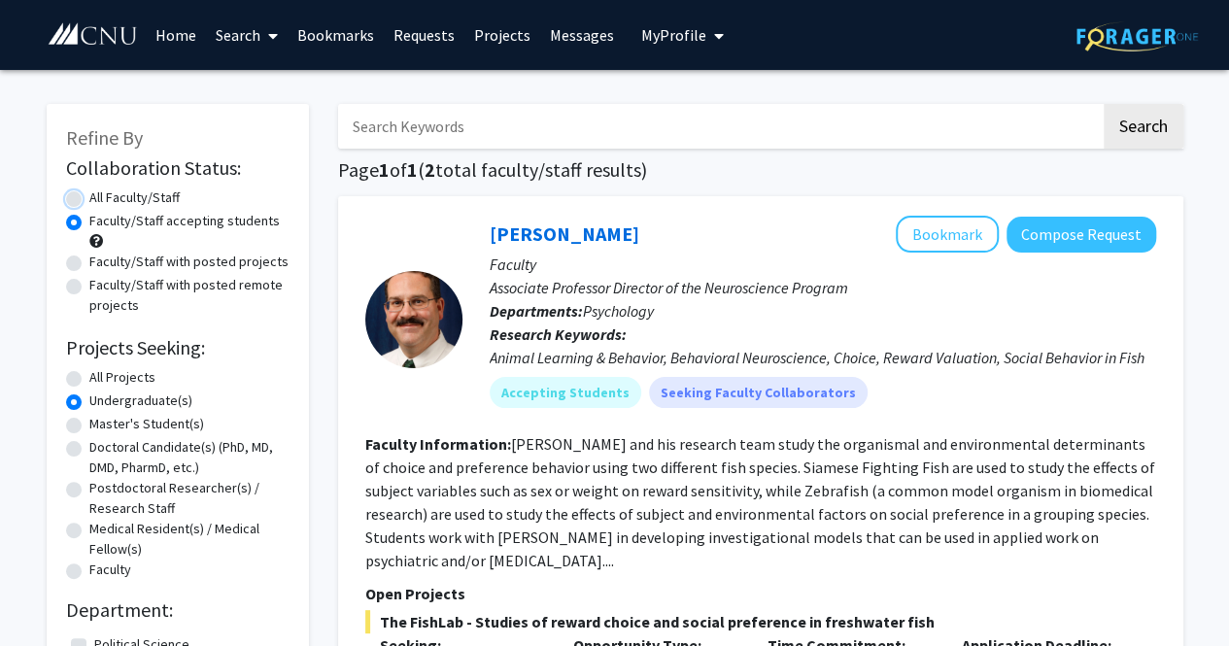
click at [102, 194] on input "All Faculty/Staff" at bounding box center [95, 194] width 13 height 13
radio input "true"
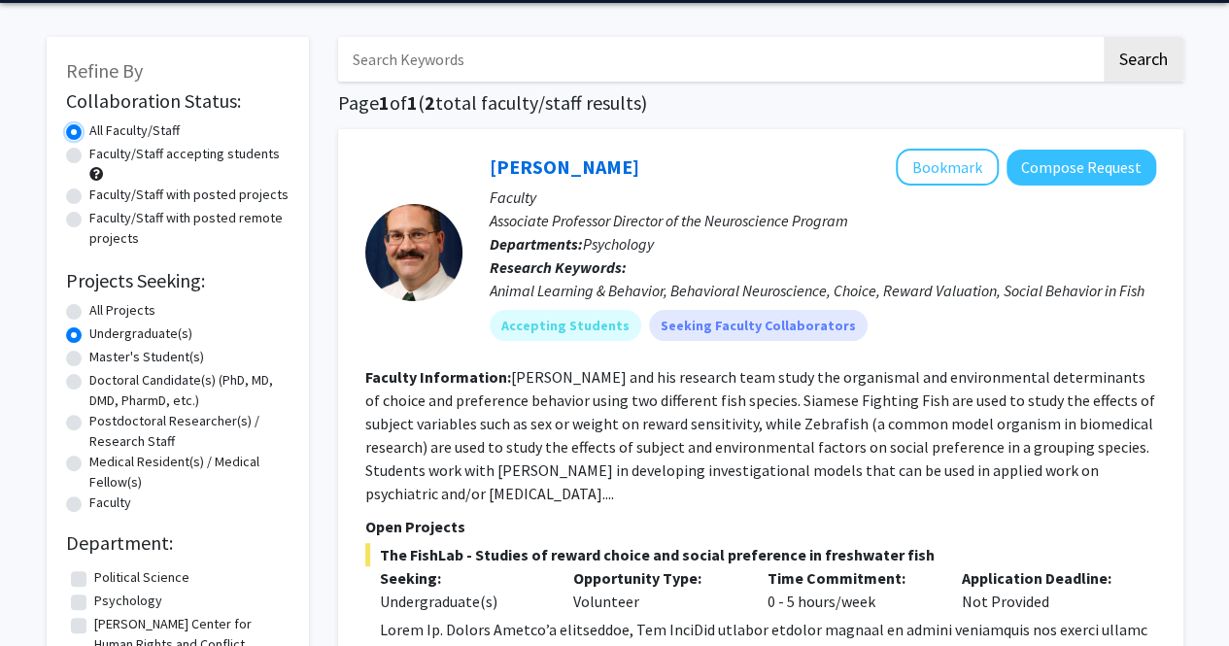
scroll to position [97, 0]
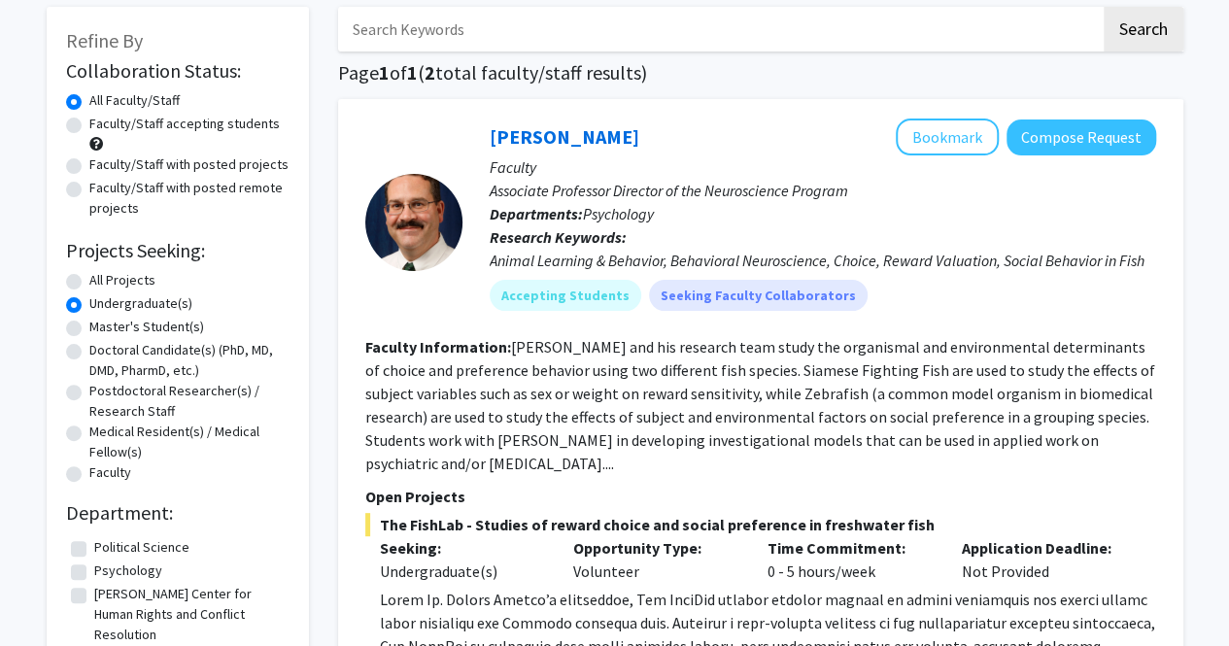
click at [111, 328] on label "Master's Student(s)" at bounding box center [146, 327] width 115 height 20
click at [102, 328] on input "Master's Student(s)" at bounding box center [95, 323] width 13 height 13
radio input "true"
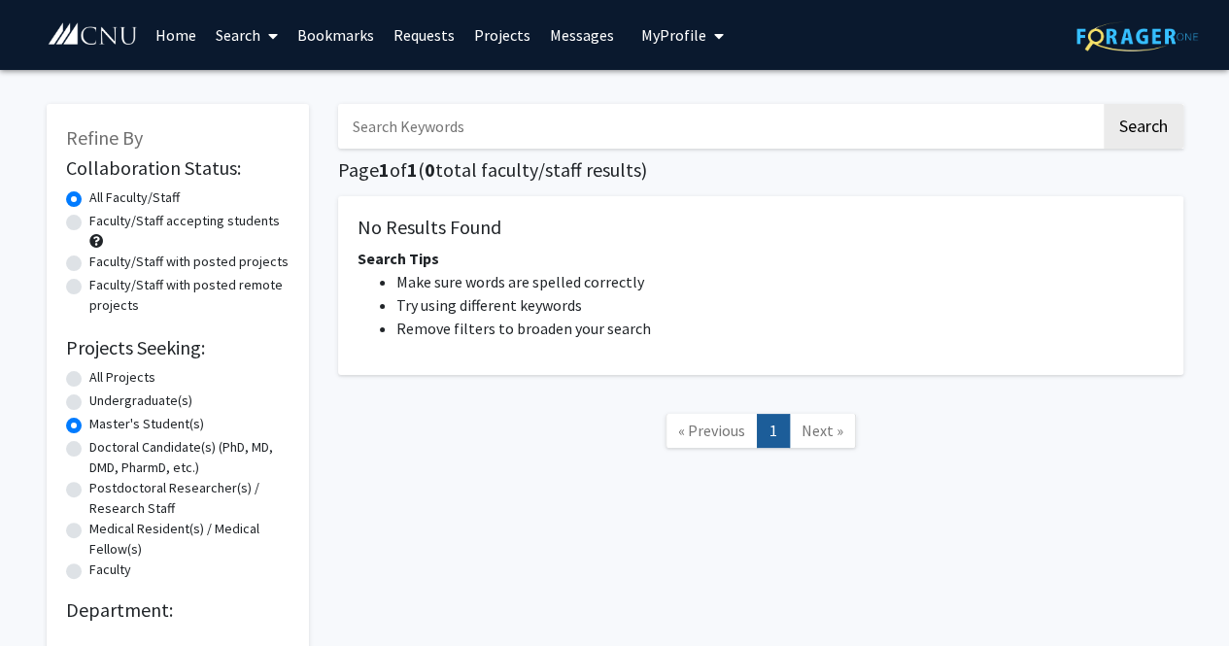
click at [112, 446] on label "Doctoral Candidate(s) (PhD, MD, DMD, PharmD, etc.)" at bounding box center [189, 457] width 200 height 41
click at [102, 446] on input "Doctoral Candidate(s) (PhD, MD, DMD, PharmD, etc.)" at bounding box center [95, 443] width 13 height 13
radio input "true"
click at [131, 493] on label "Postdoctoral Researcher(s) / Research Staff" at bounding box center [189, 498] width 200 height 41
click at [102, 491] on input "Postdoctoral Researcher(s) / Research Staff" at bounding box center [95, 484] width 13 height 13
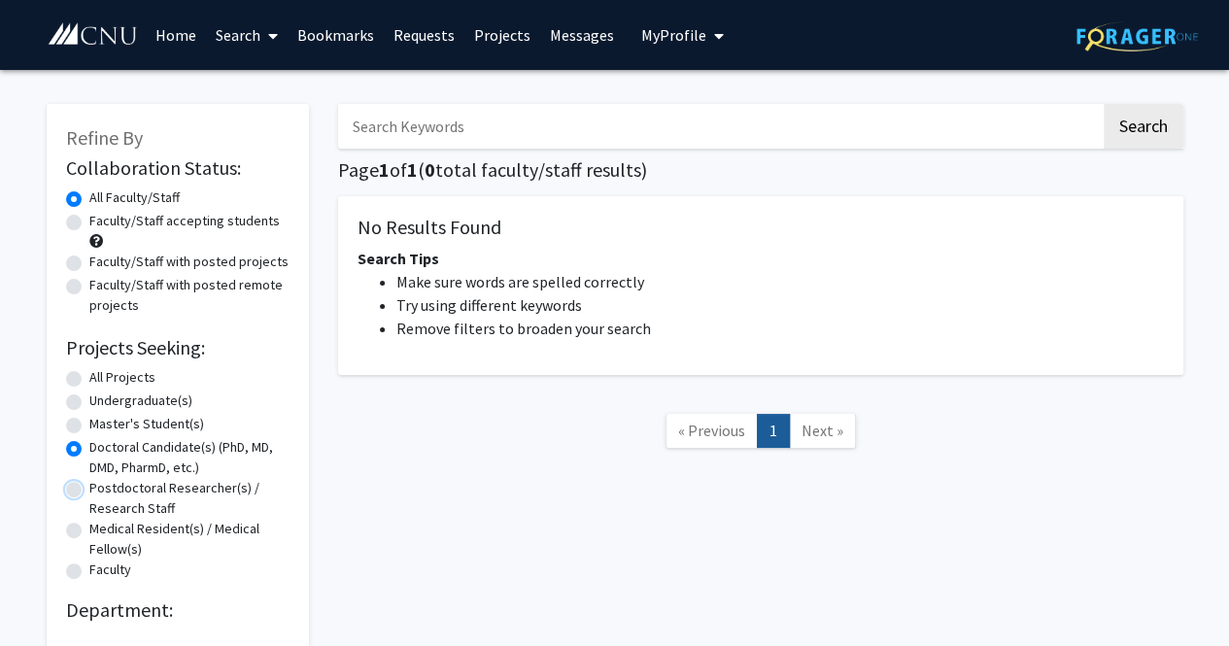
radio input "true"
click at [154, 530] on label "Medical Resident(s) / Medical Fellow(s)" at bounding box center [189, 539] width 200 height 41
click at [102, 530] on input "Medical Resident(s) / Medical Fellow(s)" at bounding box center [95, 525] width 13 height 13
radio input "true"
click at [117, 571] on label "Faculty" at bounding box center [110, 570] width 42 height 20
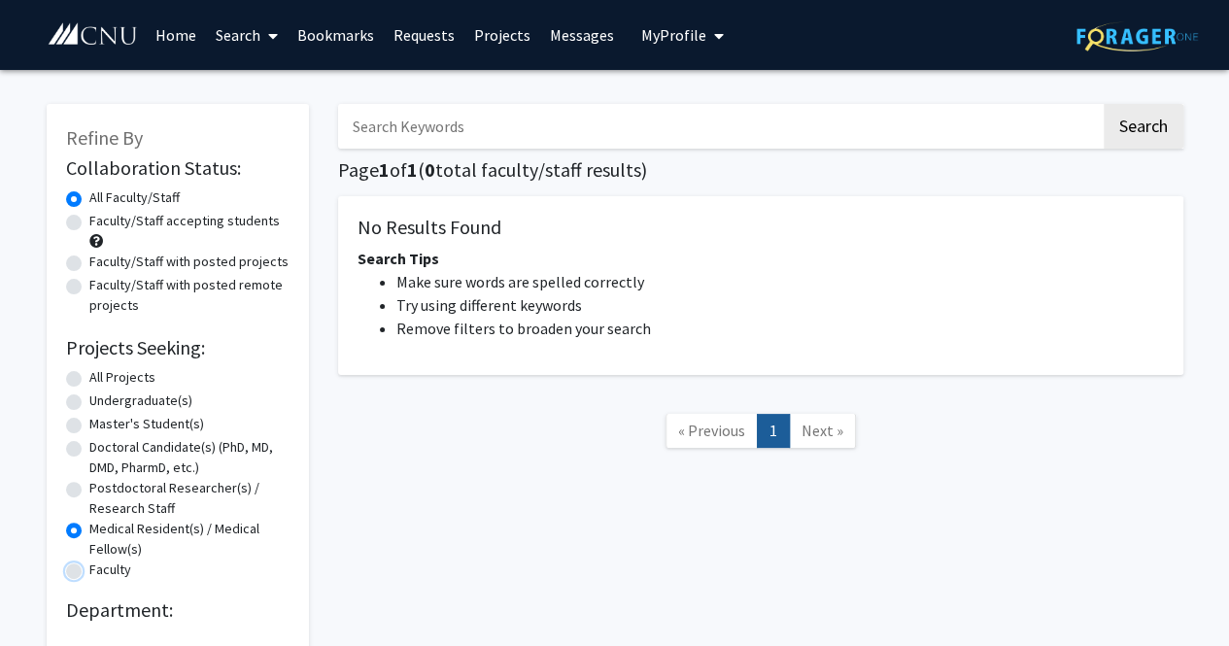
click at [102, 571] on input "Faculty" at bounding box center [95, 566] width 13 height 13
radio input "true"
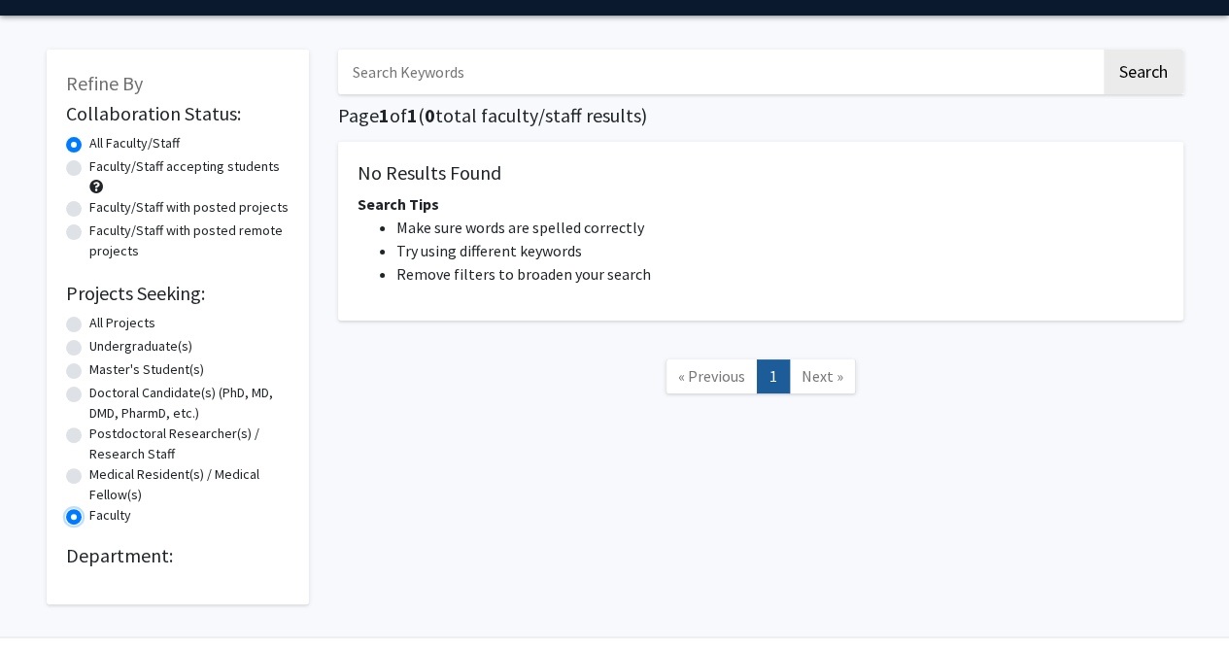
scroll to position [17, 0]
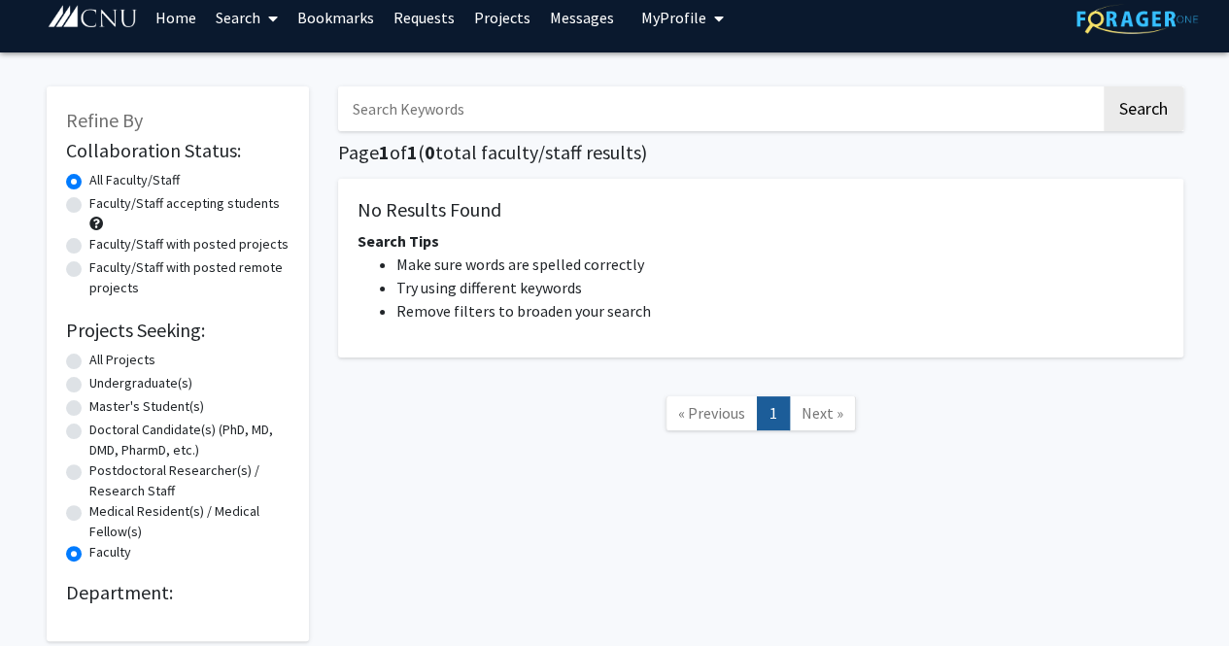
click at [111, 363] on label "All Projects" at bounding box center [122, 360] width 66 height 20
click at [102, 363] on input "All Projects" at bounding box center [95, 356] width 13 height 13
radio input "true"
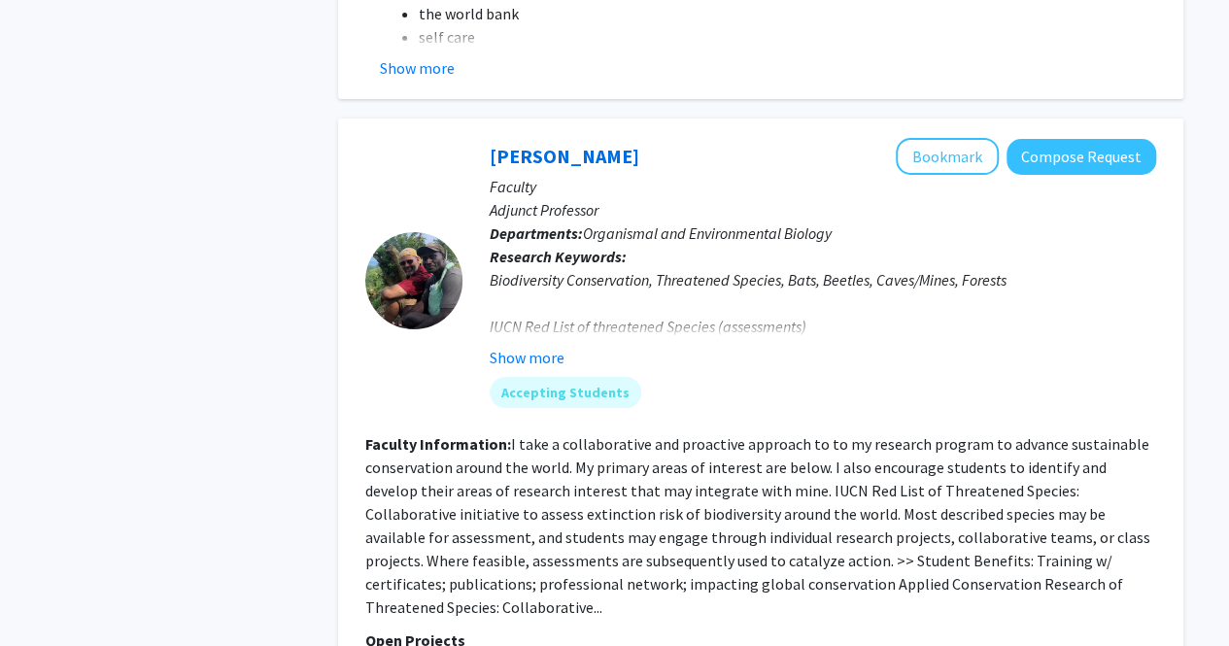
scroll to position [3499, 0]
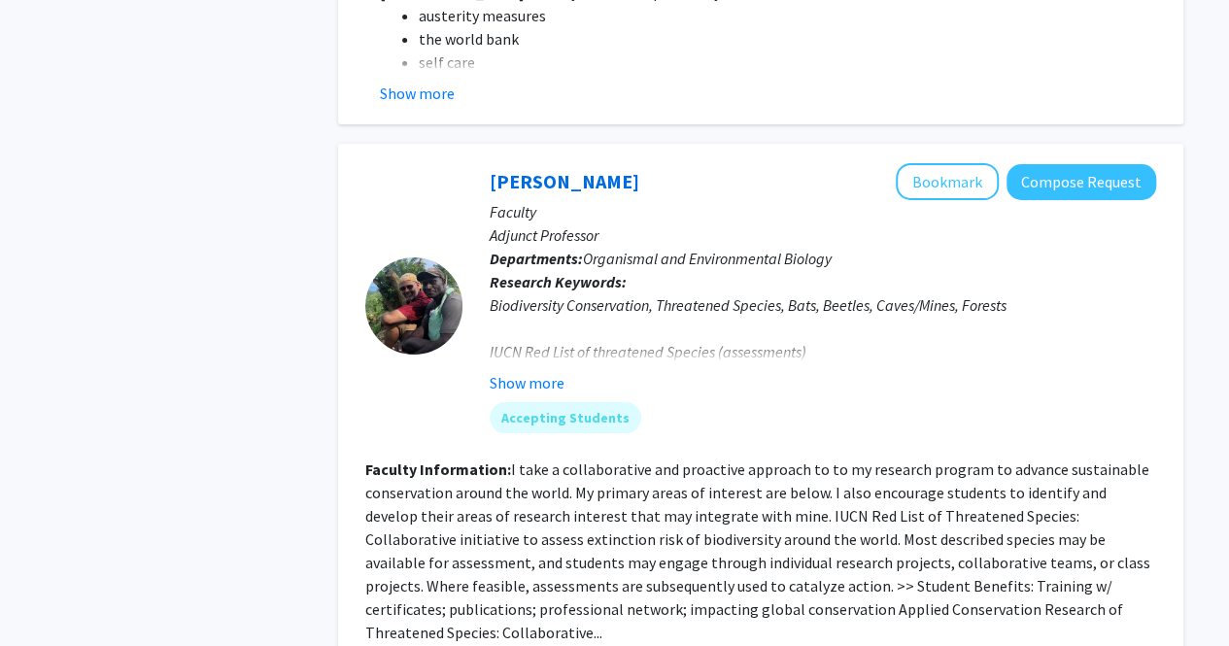
click at [395, 285] on div at bounding box center [413, 306] width 97 height 97
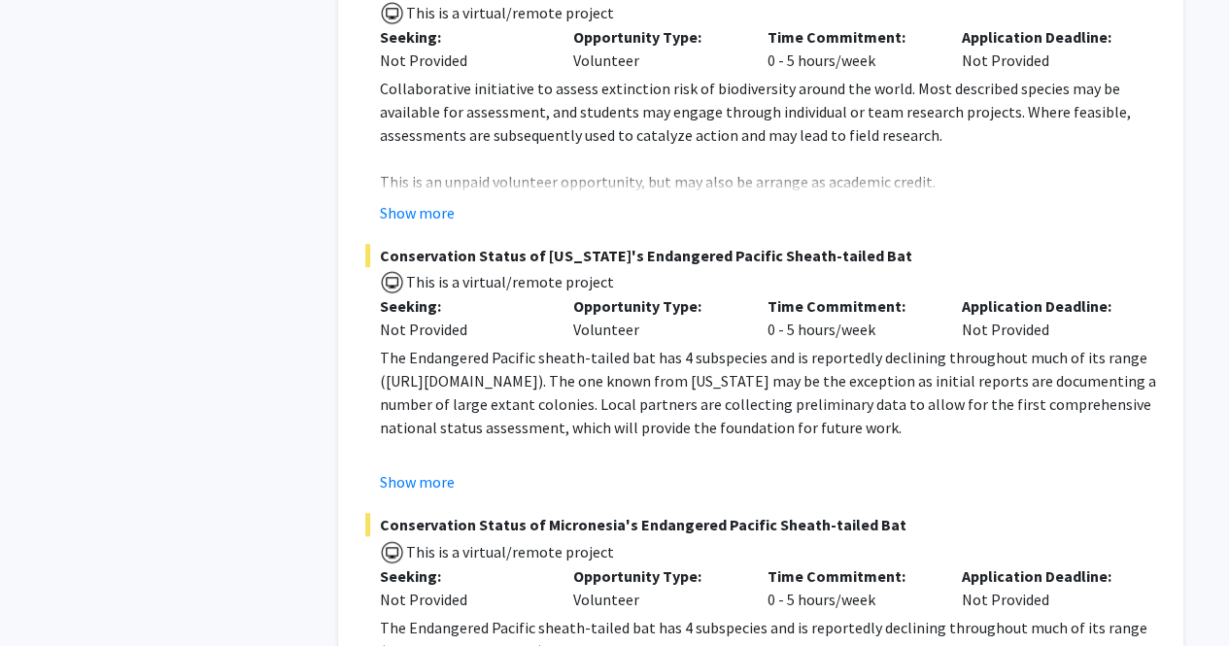
scroll to position [4374, 0]
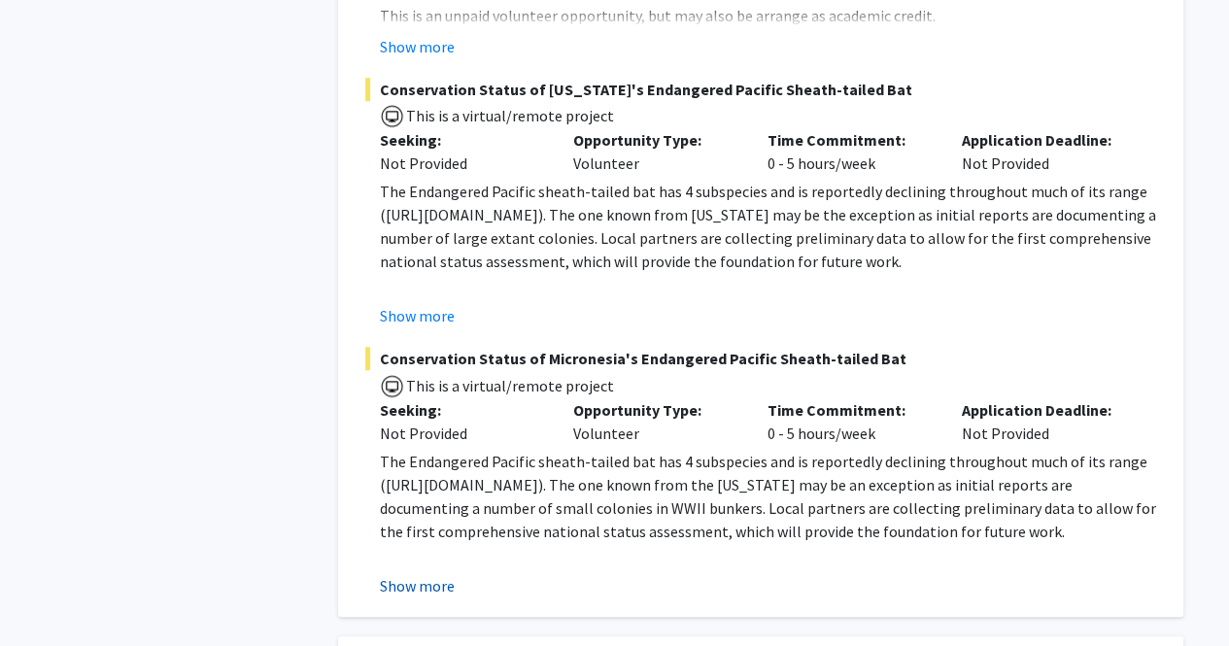
click at [430, 574] on button "Show more" at bounding box center [417, 585] width 75 height 23
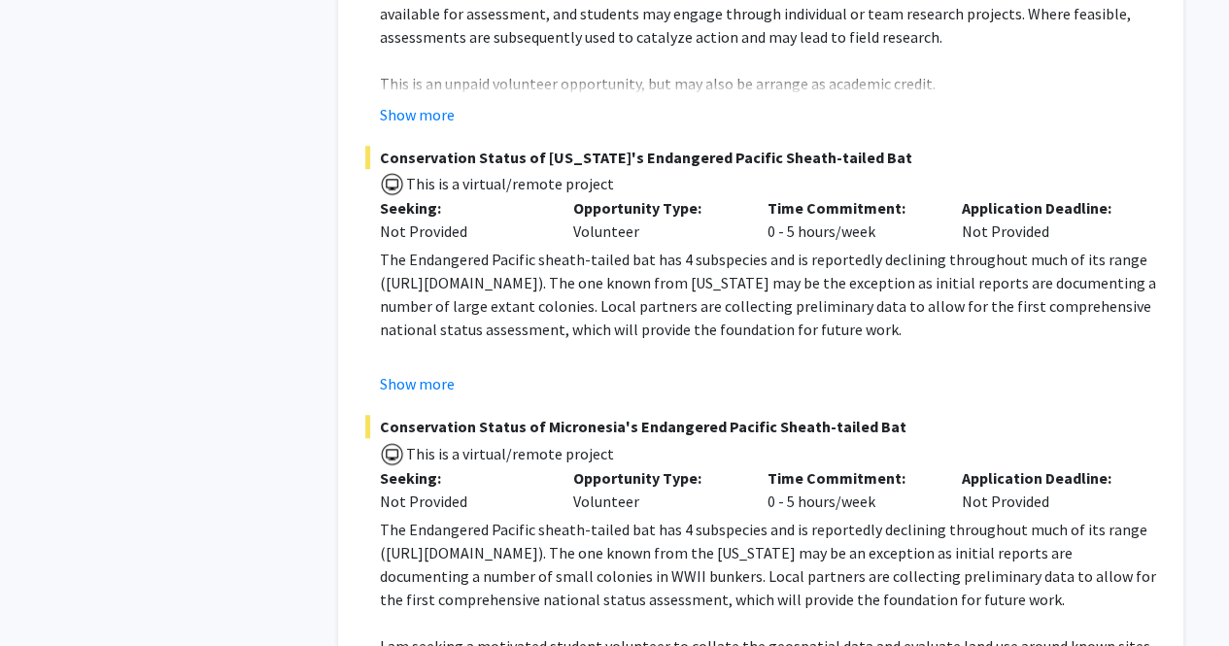
scroll to position [4276, 0]
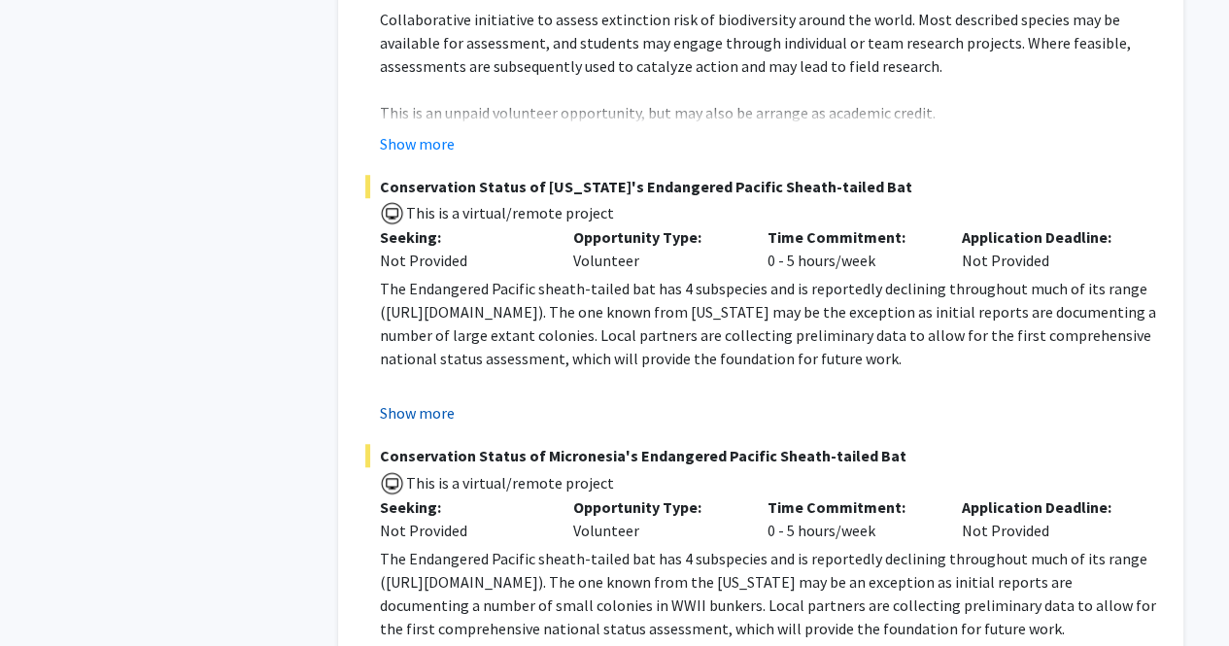
click at [415, 401] on button "Show more" at bounding box center [417, 412] width 75 height 23
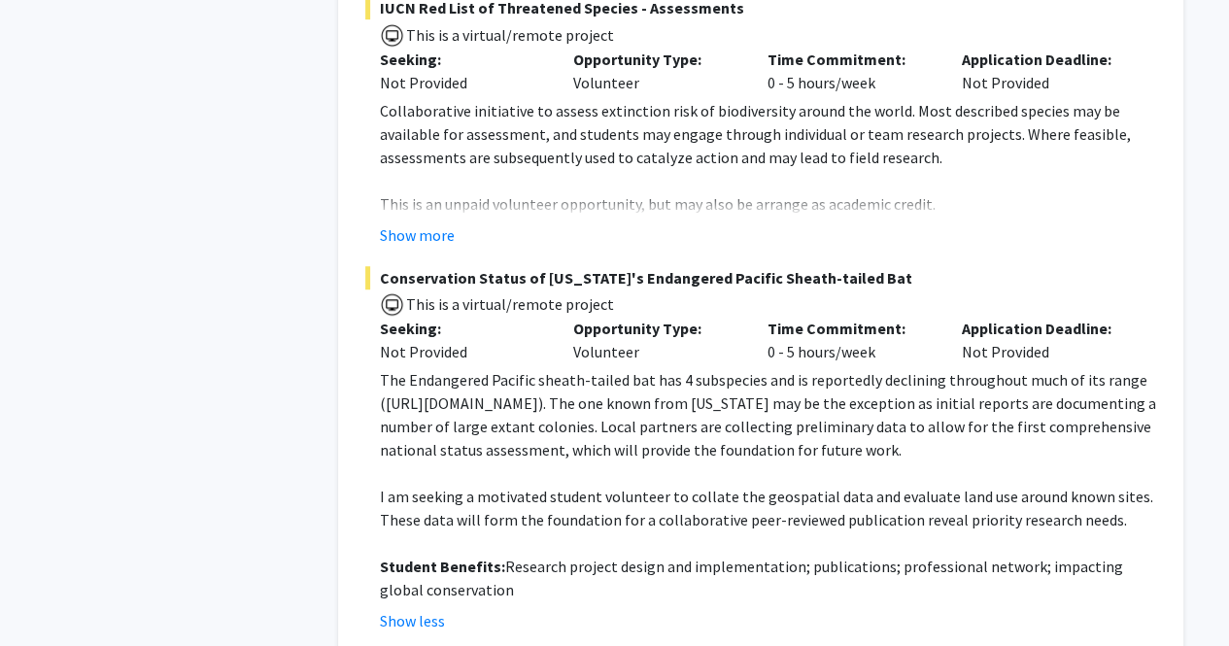
scroll to position [4082, 0]
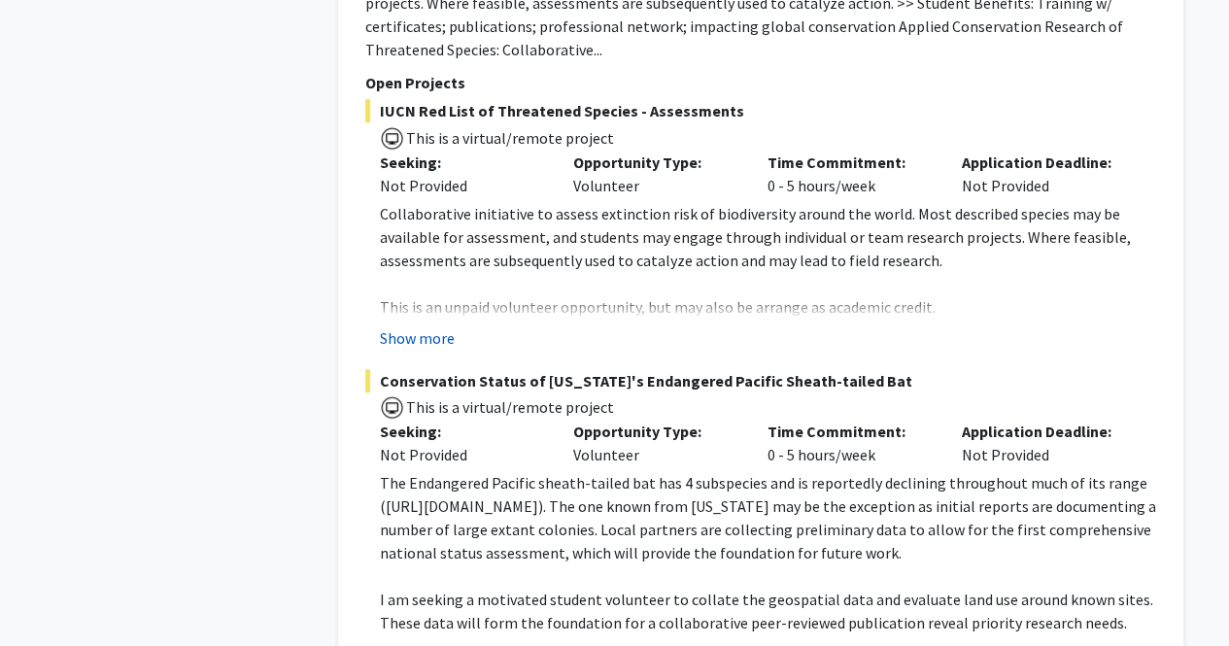
click at [408, 327] on button "Show more" at bounding box center [417, 338] width 75 height 23
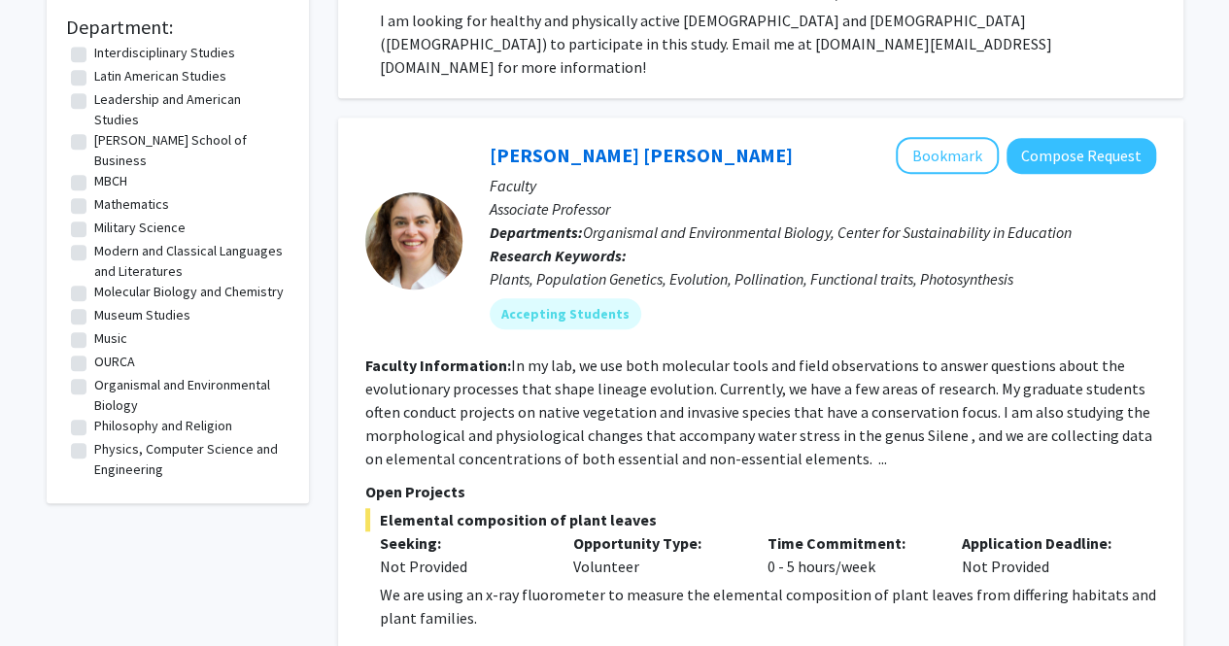
scroll to position [321, 0]
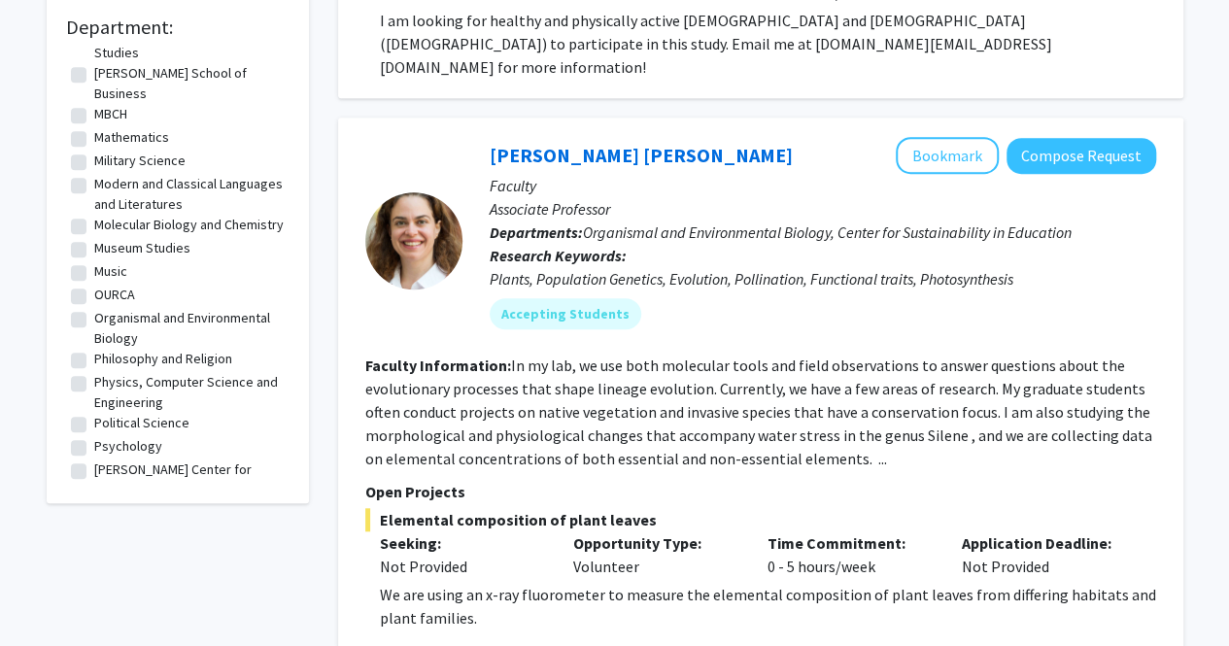
click at [107, 446] on label "Psychology" at bounding box center [128, 446] width 68 height 20
click at [107, 446] on input "Psychology" at bounding box center [100, 442] width 13 height 13
checkbox input "true"
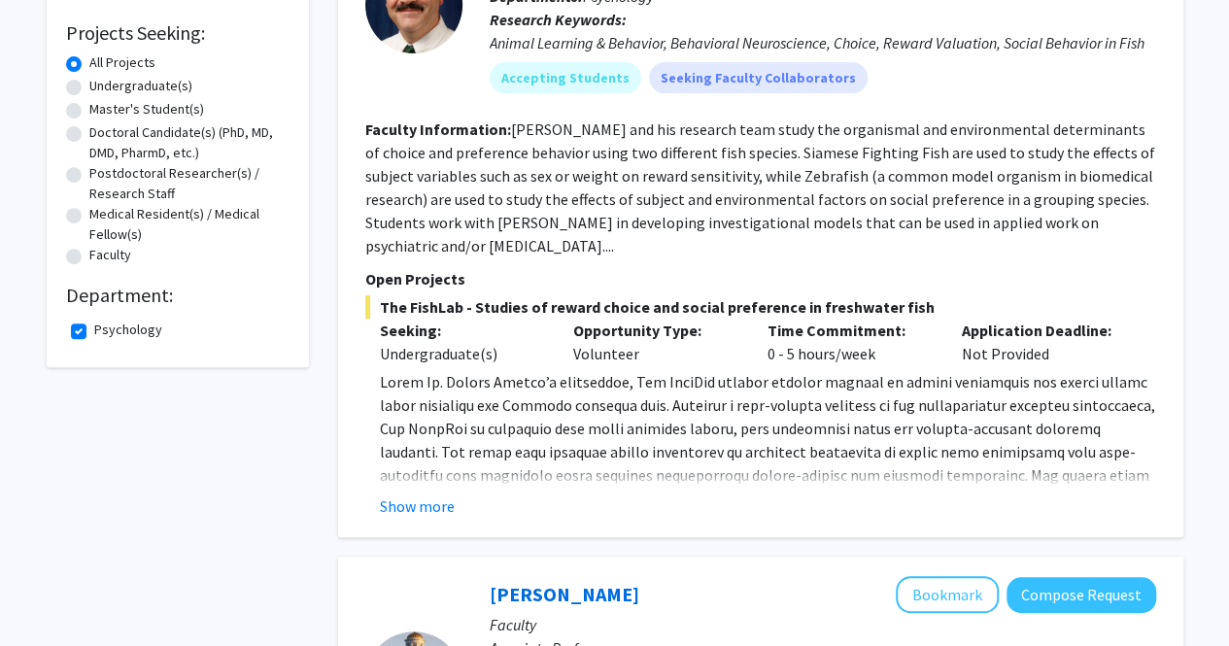
scroll to position [194, 0]
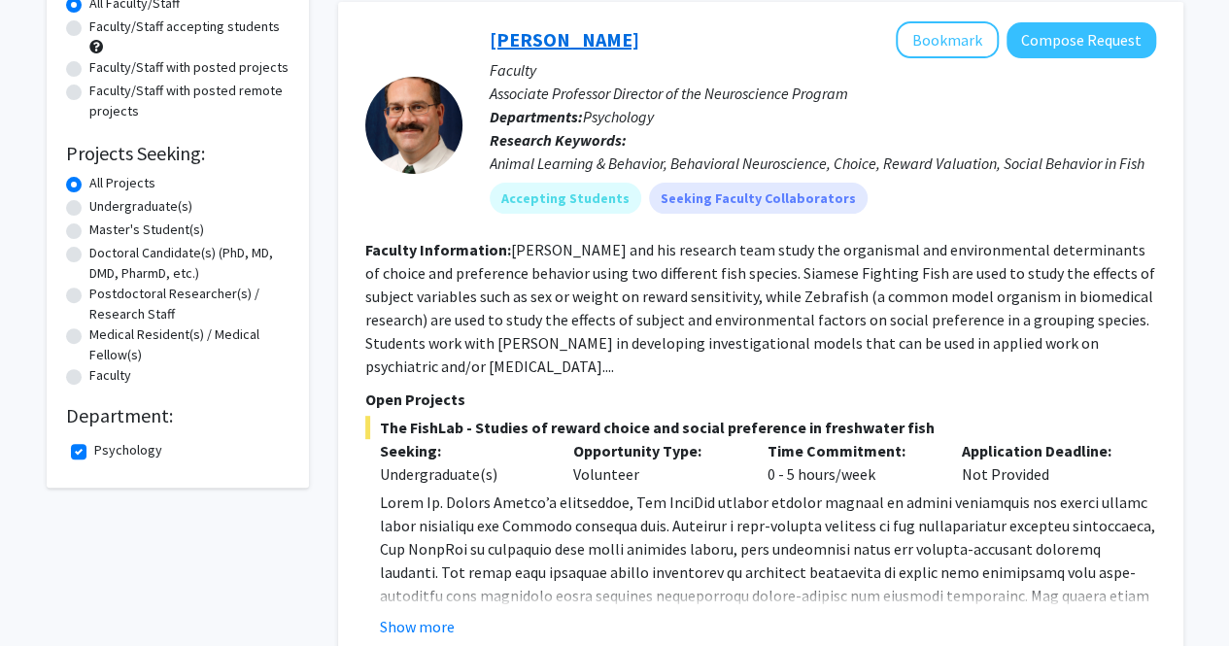
click at [503, 49] on link "[PERSON_NAME]" at bounding box center [565, 39] width 150 height 24
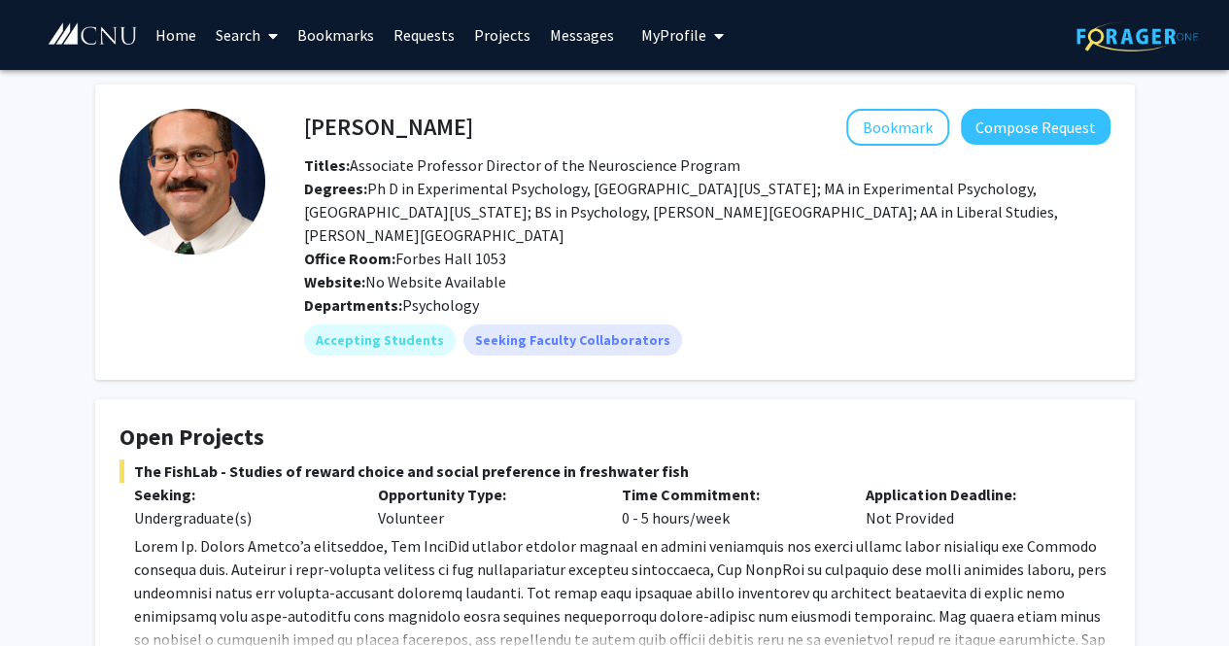
click at [649, 47] on button "My Profile" at bounding box center [683, 35] width 94 height 70
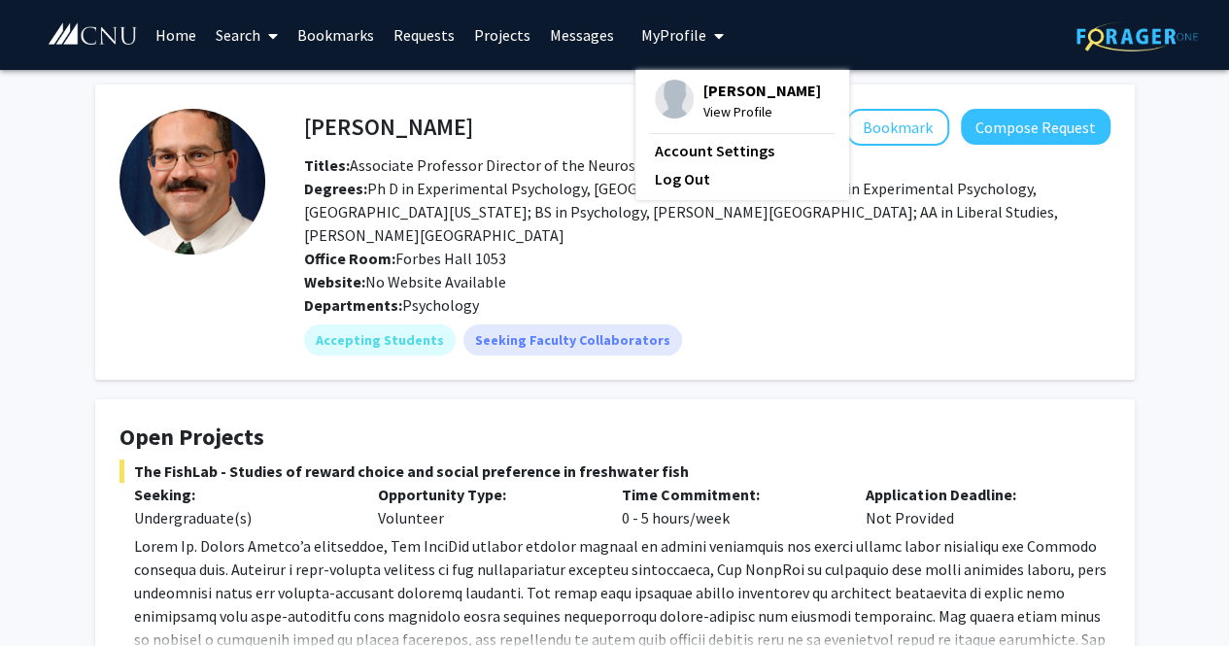
click at [671, 87] on img at bounding box center [674, 99] width 39 height 39
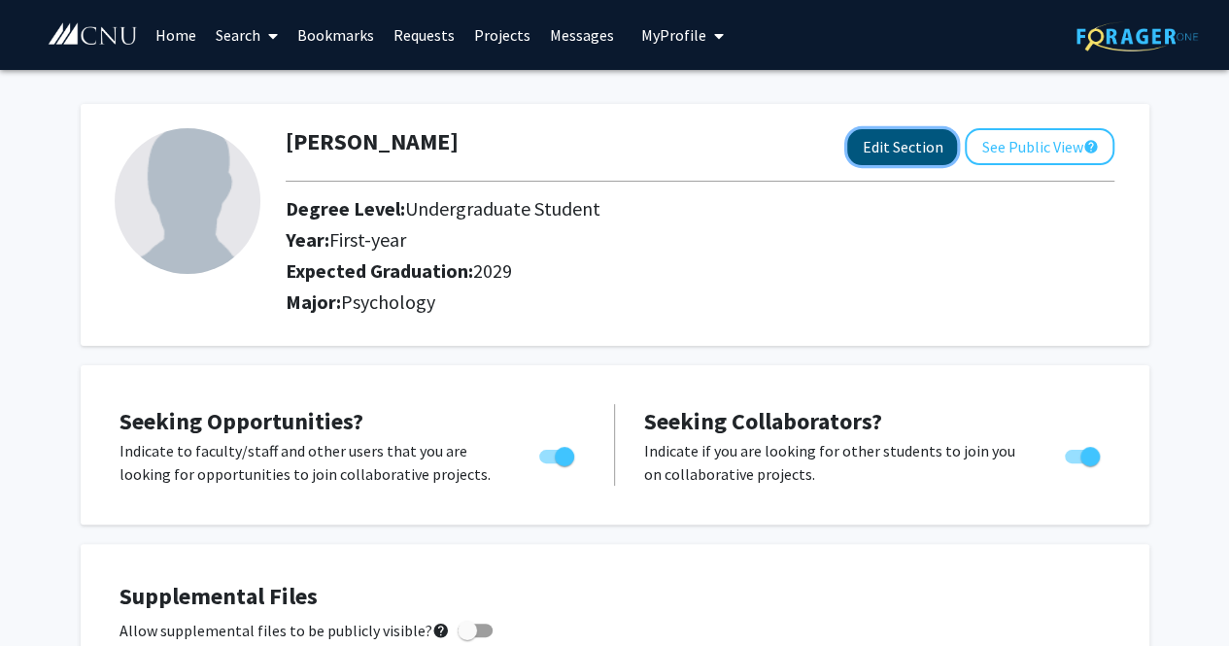
click at [894, 157] on button "Edit Section" at bounding box center [903, 147] width 110 height 36
select select "first-year"
select select "2029"
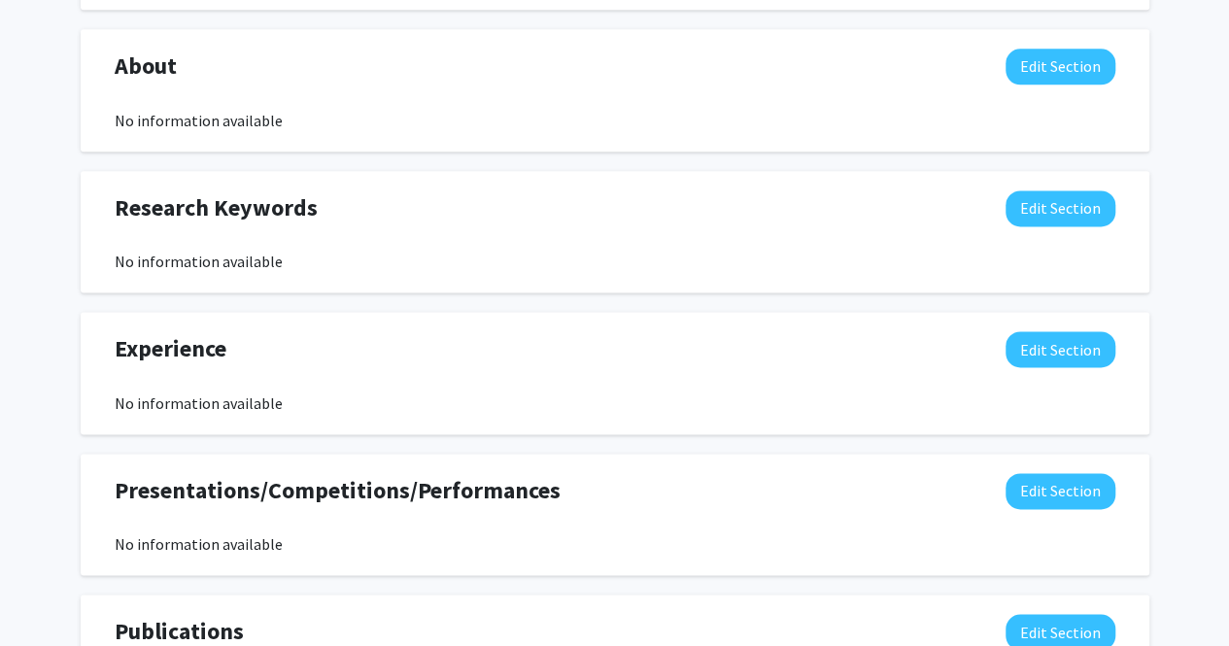
scroll to position [952, 0]
